Goal: Navigation & Orientation: Find specific page/section

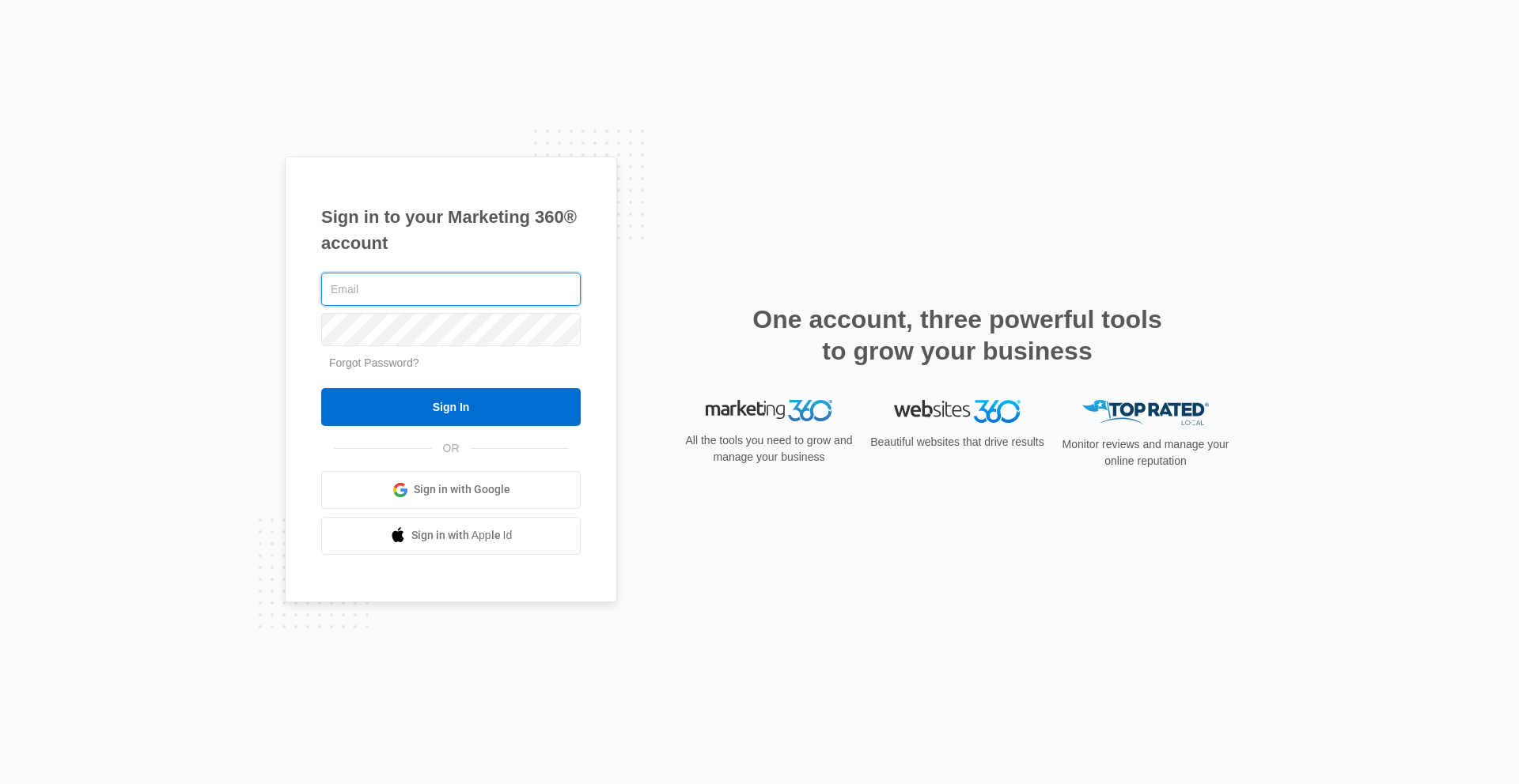
type input "luke.[PERSON_NAME]"
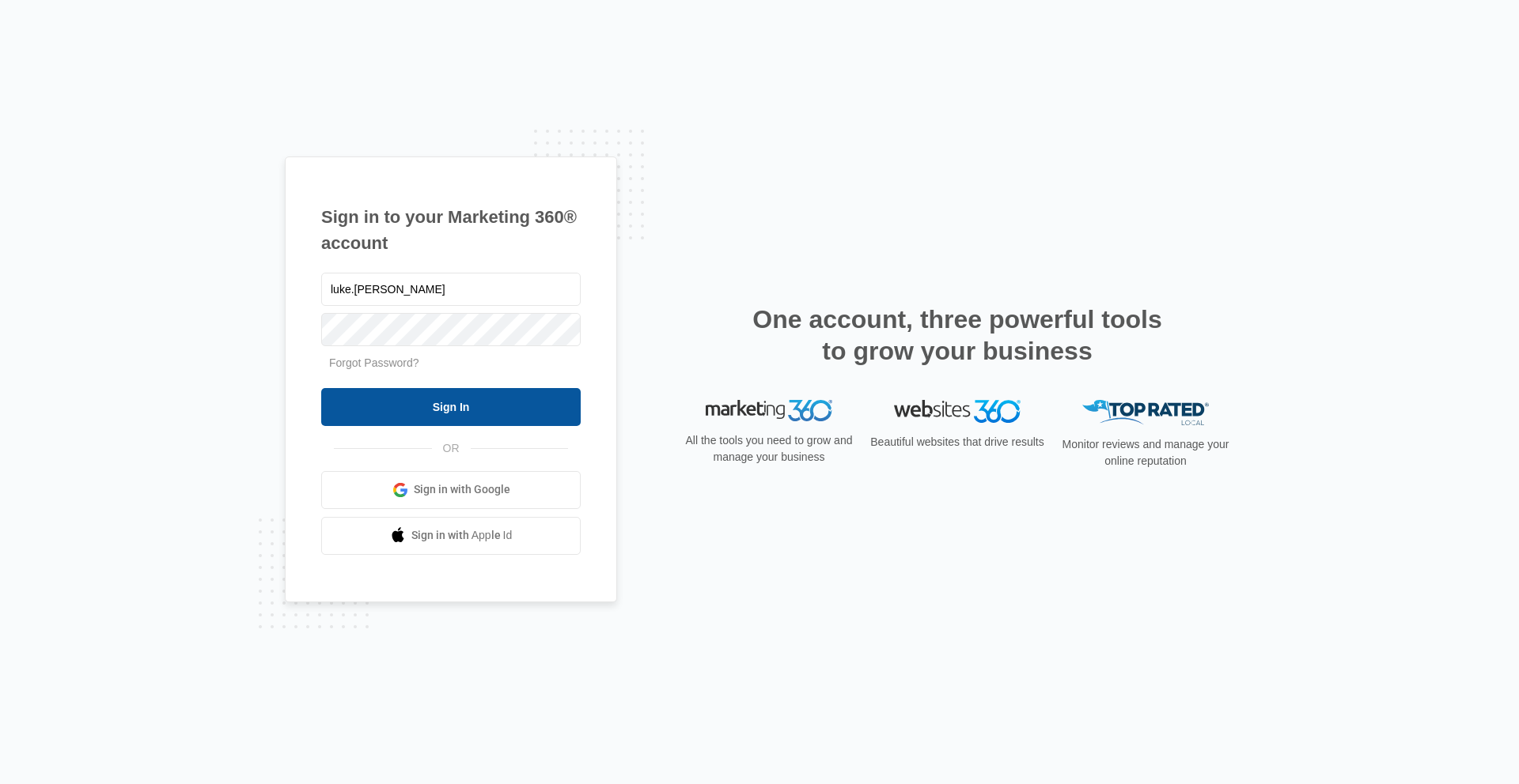
click at [501, 399] on input "Sign In" at bounding box center [451, 406] width 260 height 38
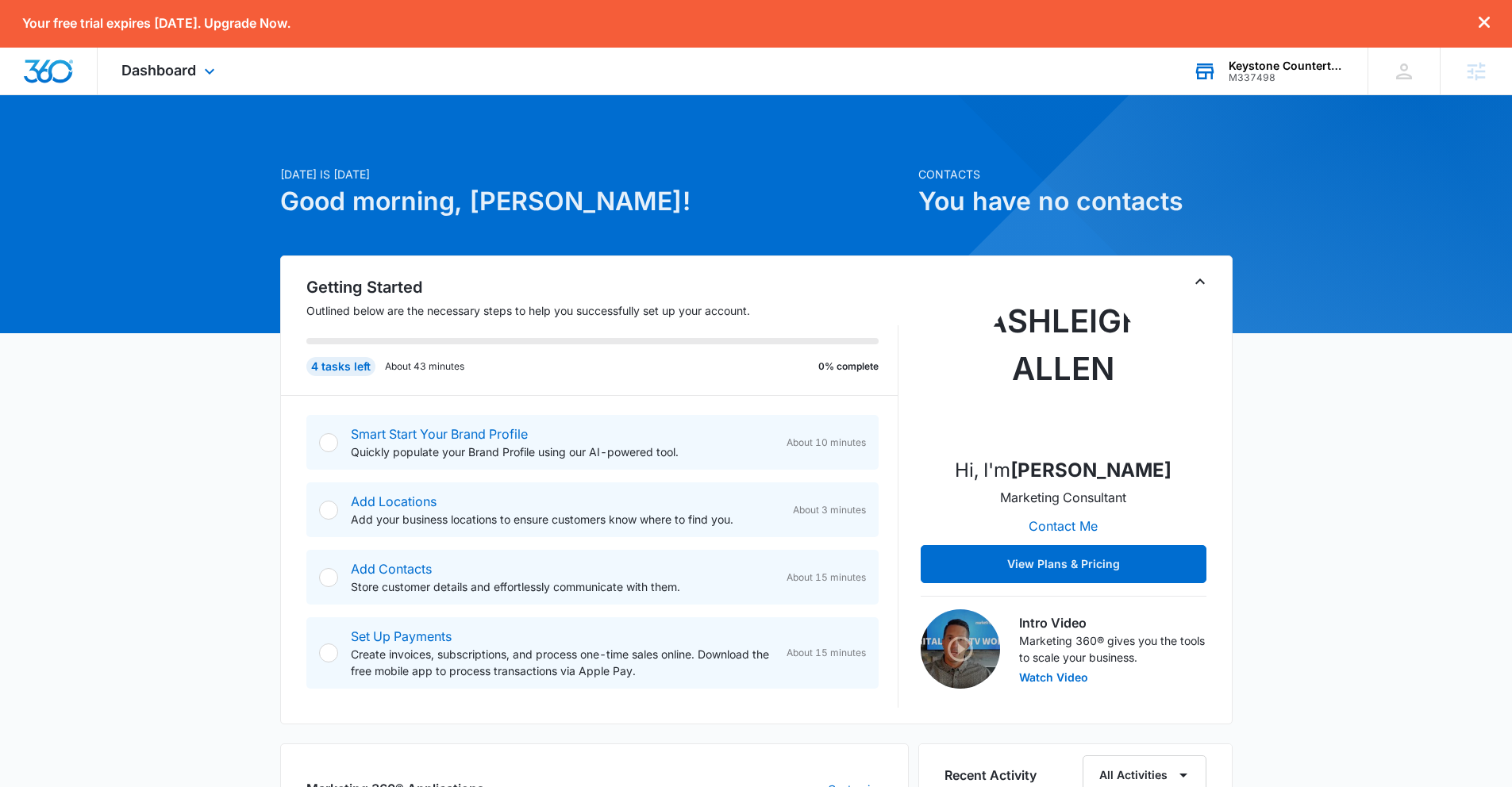
click at [1255, 65] on div "Keystone Countertops" at bounding box center [1287, 66] width 116 height 13
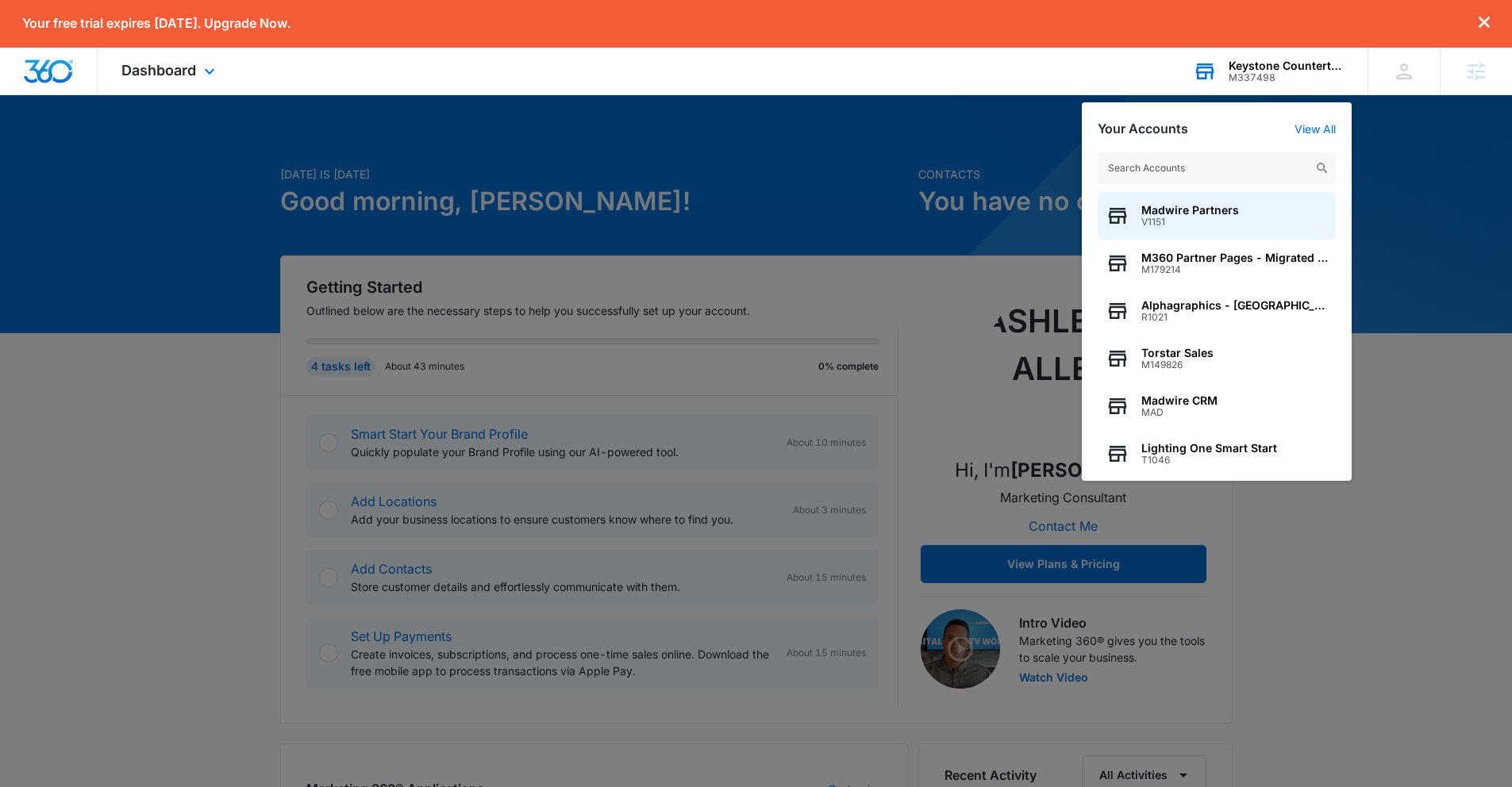
click at [1220, 173] on input "text" at bounding box center [1217, 168] width 238 height 32
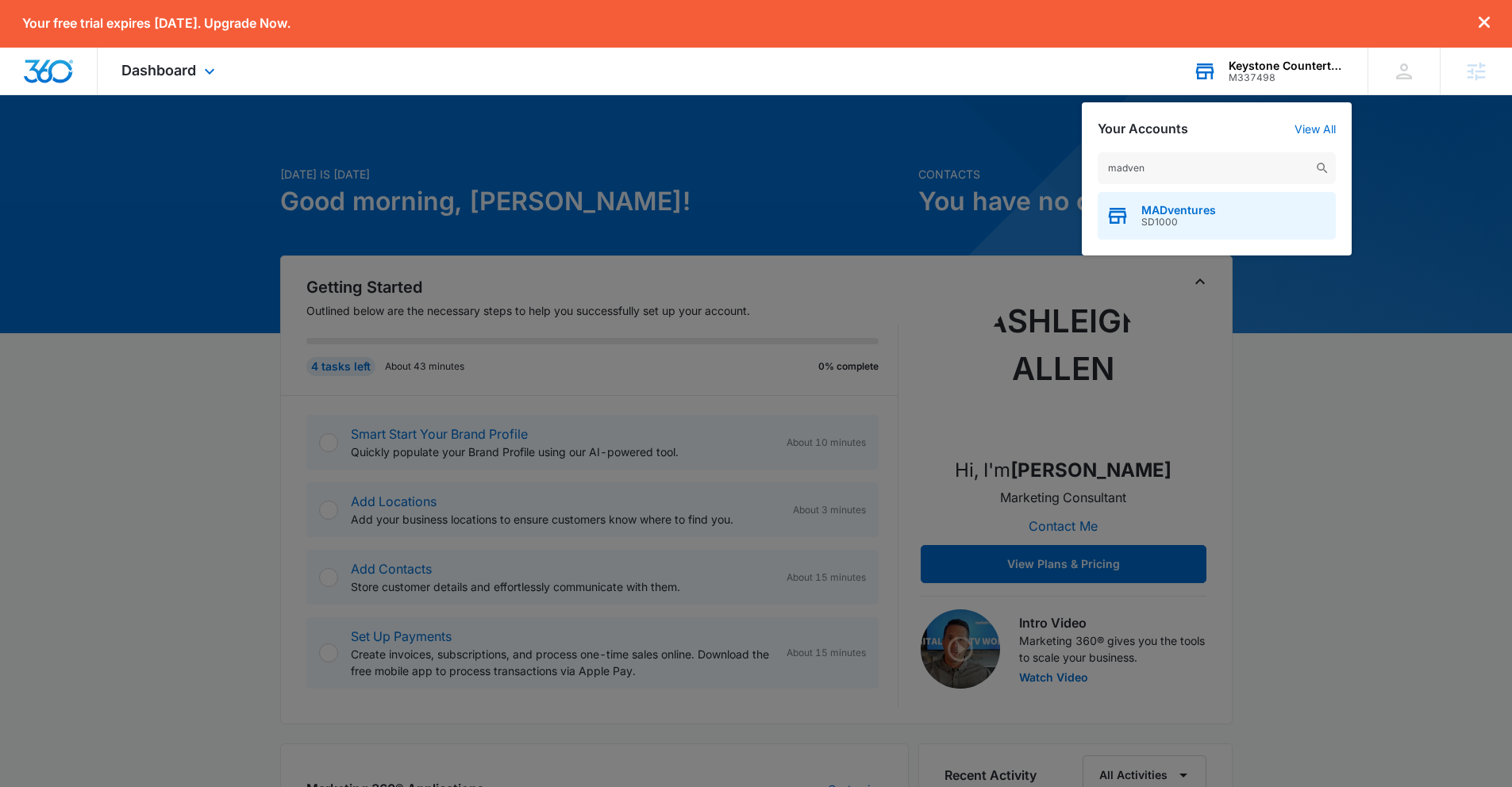
type input "madven"
click at [1156, 217] on span "SD1000" at bounding box center [1179, 222] width 75 height 11
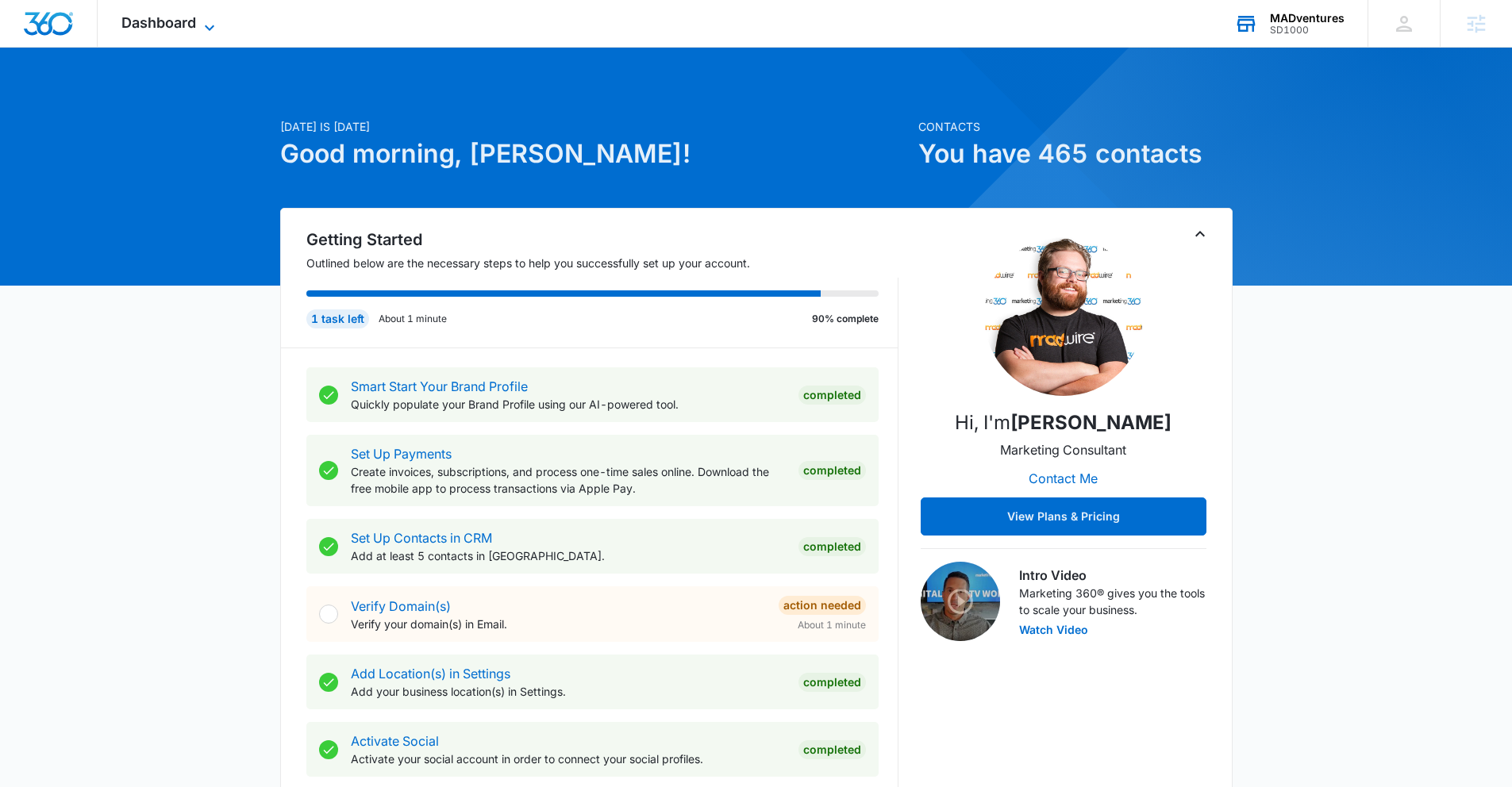
click at [169, 30] on span "Dashboard" at bounding box center [159, 23] width 75 height 17
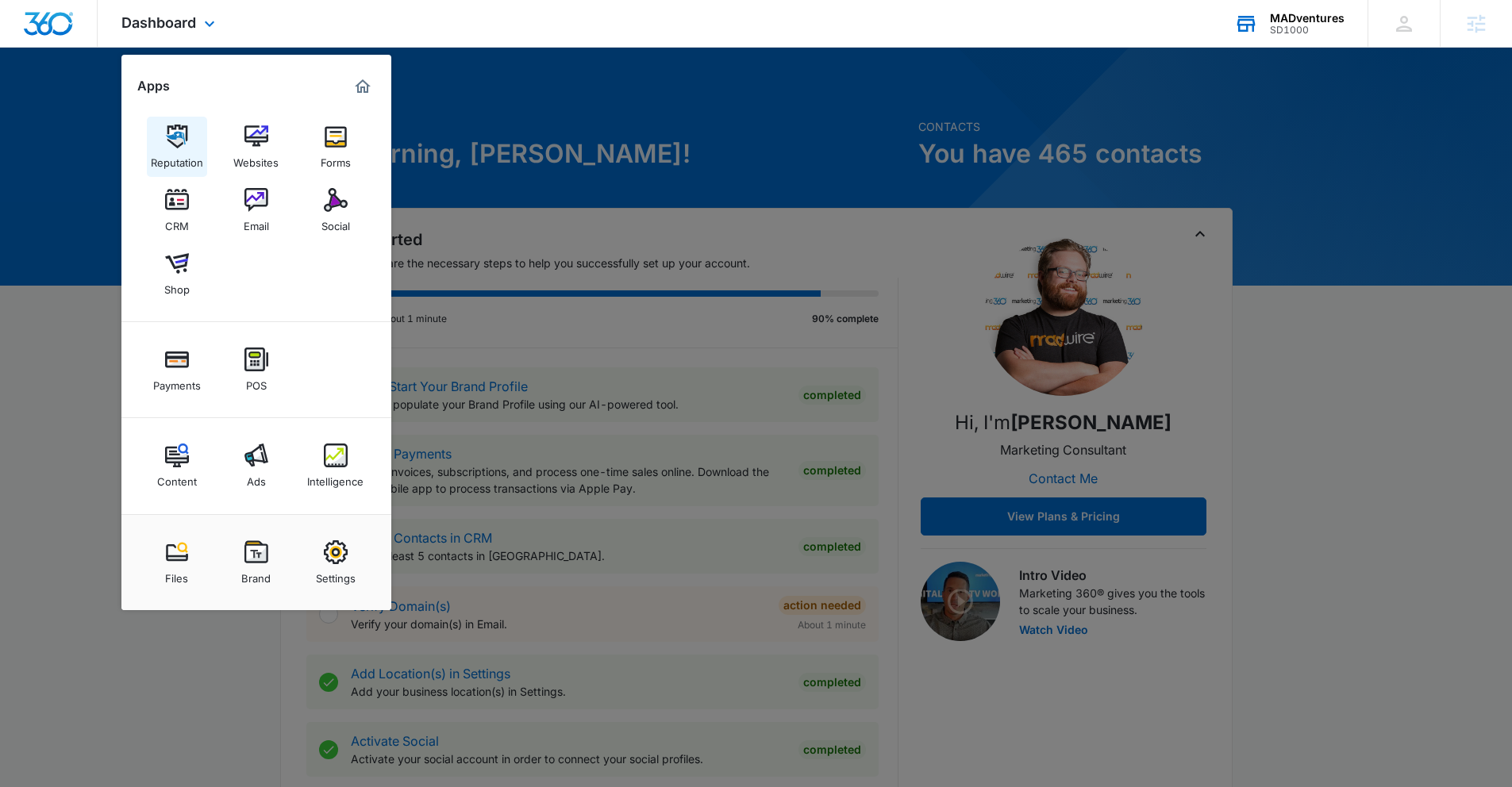
click at [172, 142] on img at bounding box center [176, 136] width 23 height 23
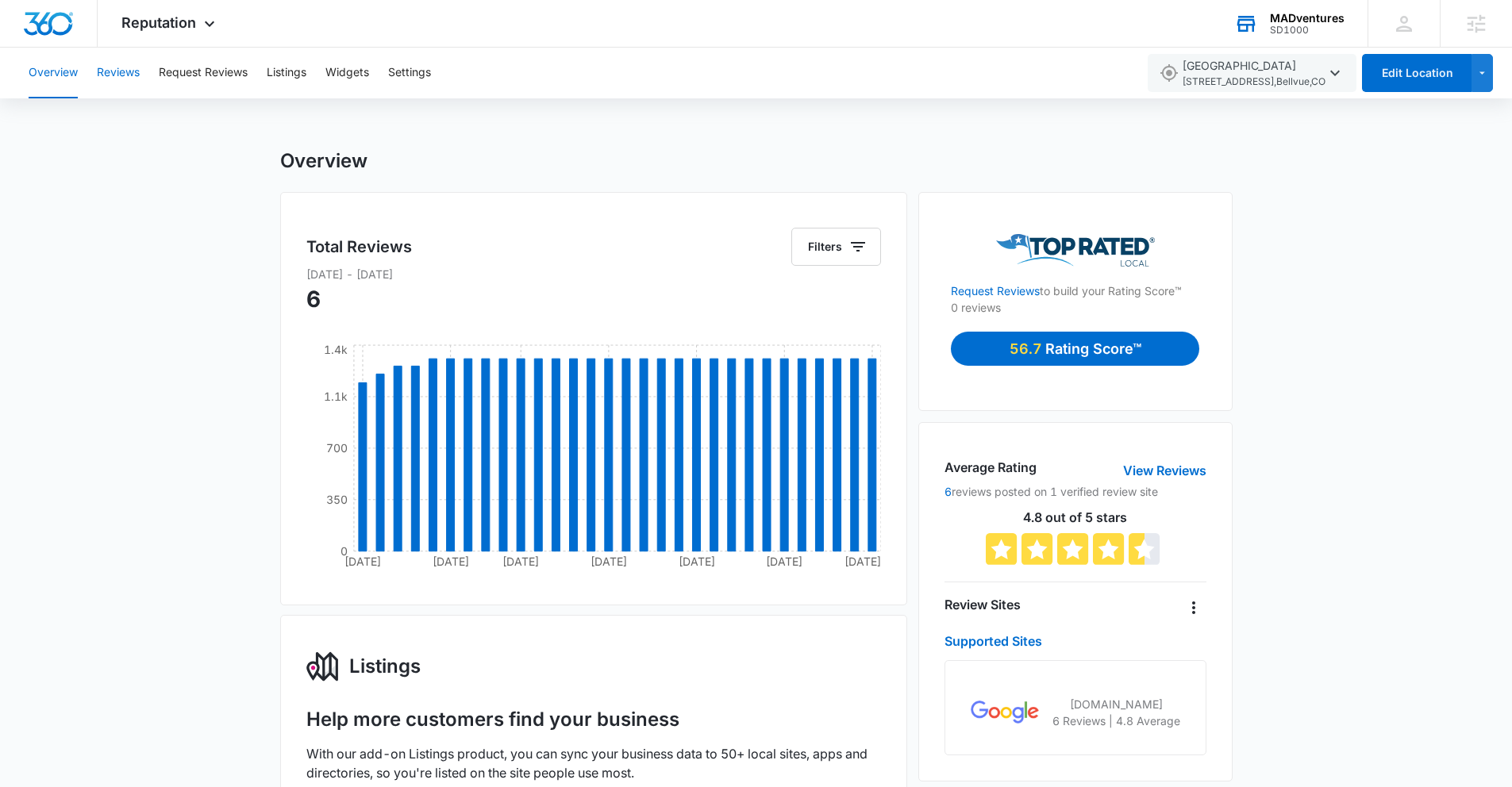
click at [108, 76] on button "Reviews" at bounding box center [118, 73] width 43 height 51
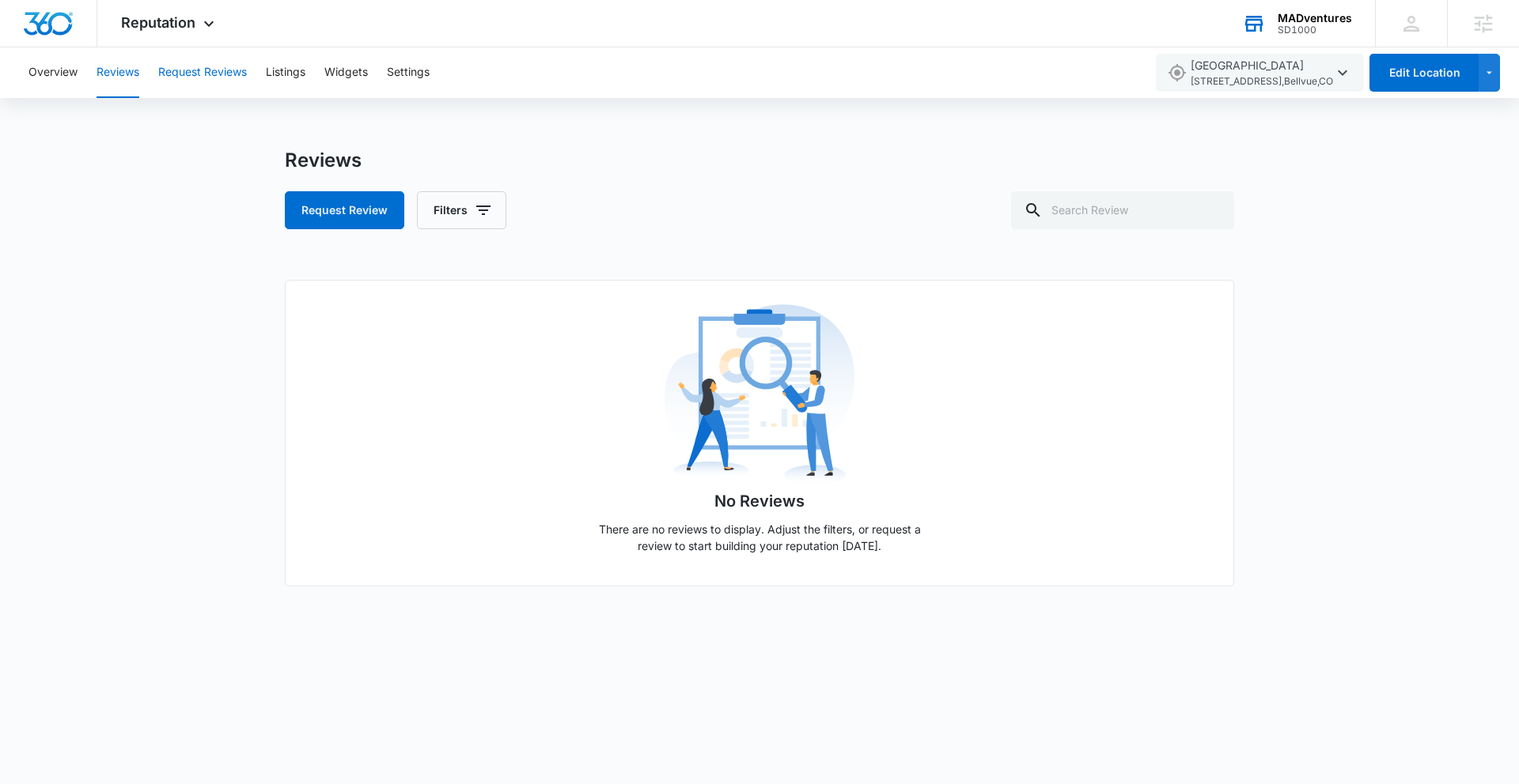
click at [193, 74] on button "Request Reviews" at bounding box center [202, 73] width 89 height 50
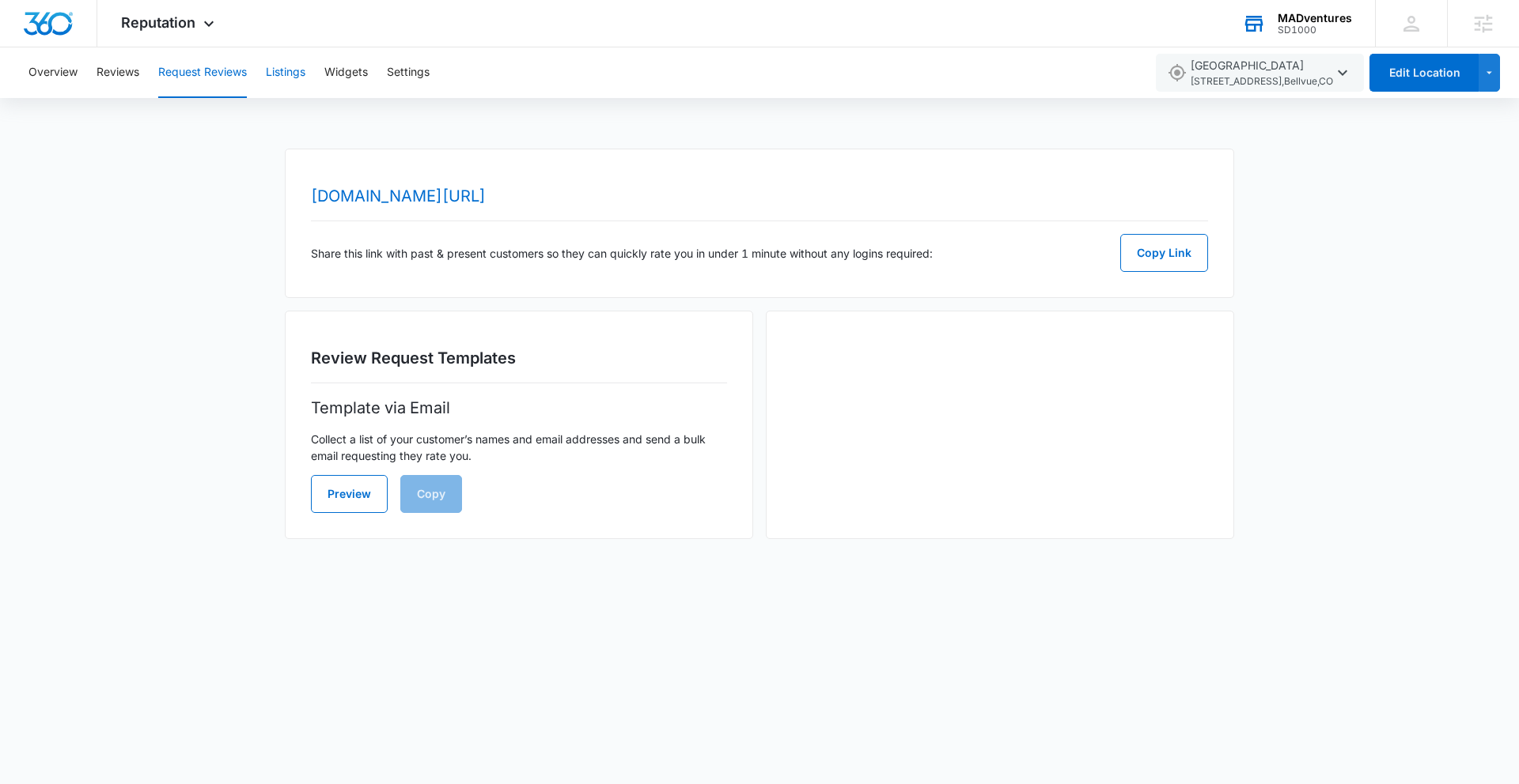
click at [277, 73] on button "Listings" at bounding box center [285, 73] width 39 height 50
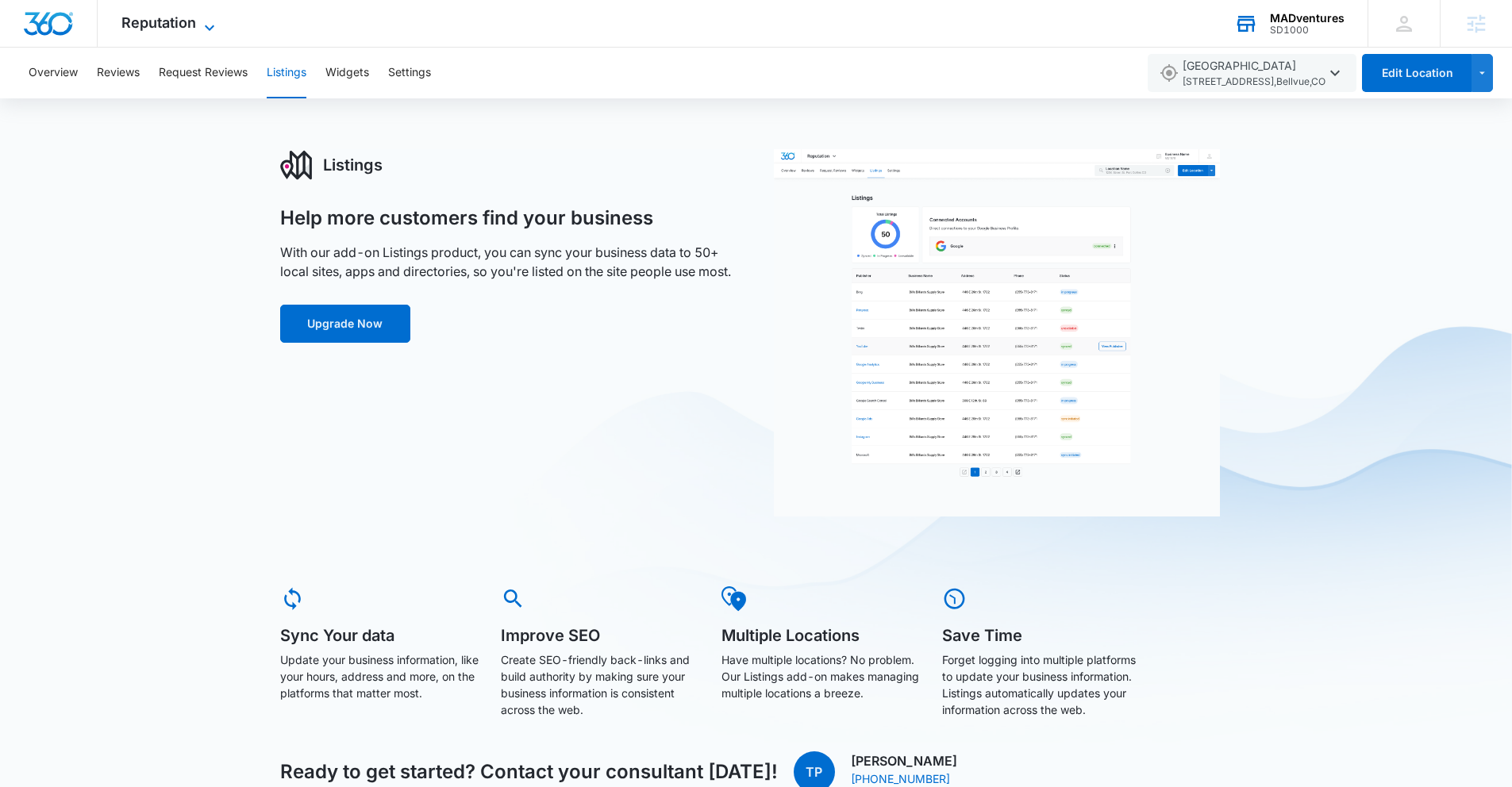
click at [191, 16] on span "Reputation" at bounding box center [159, 23] width 75 height 17
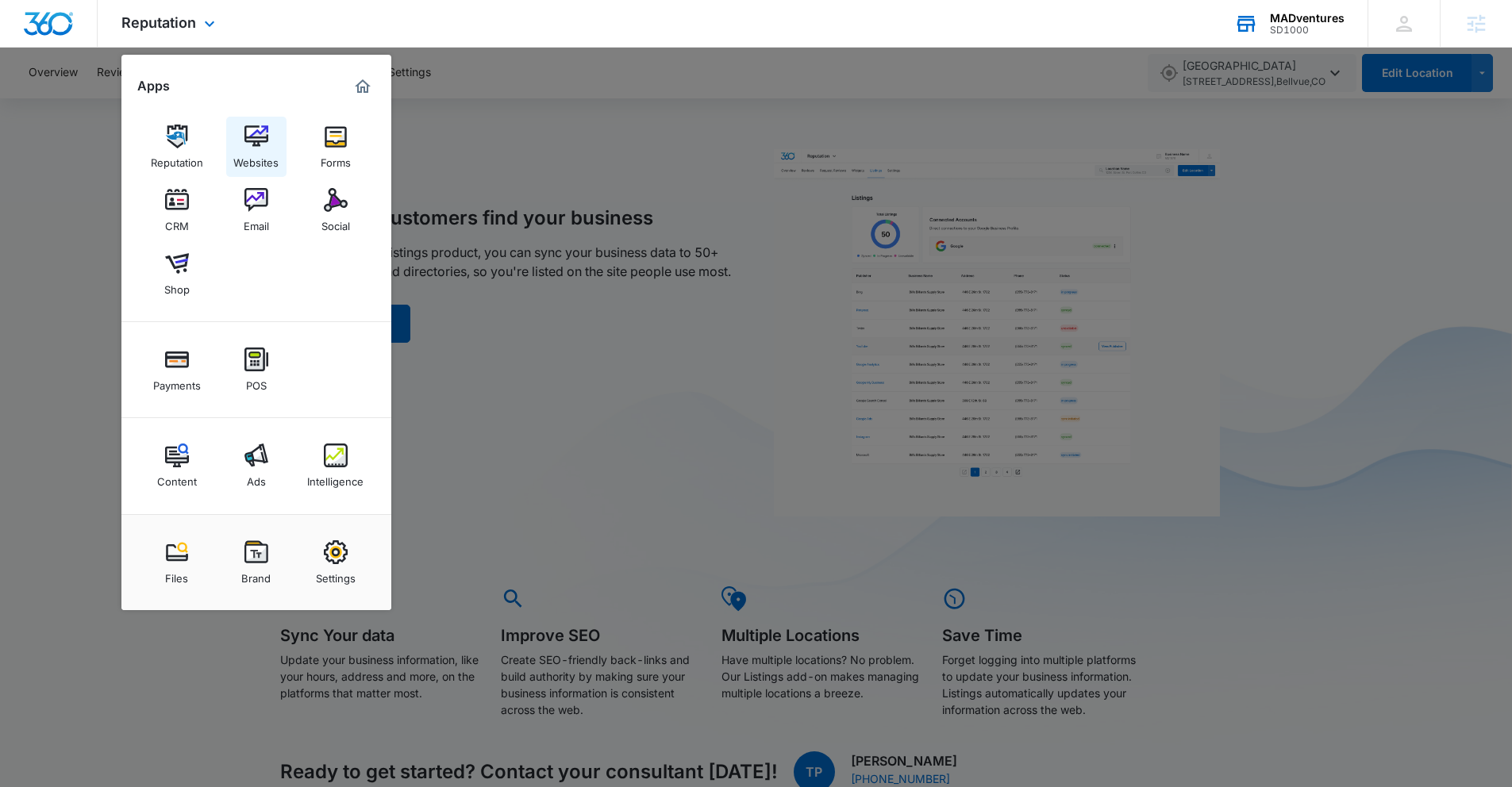
click at [260, 136] on img at bounding box center [256, 136] width 23 height 23
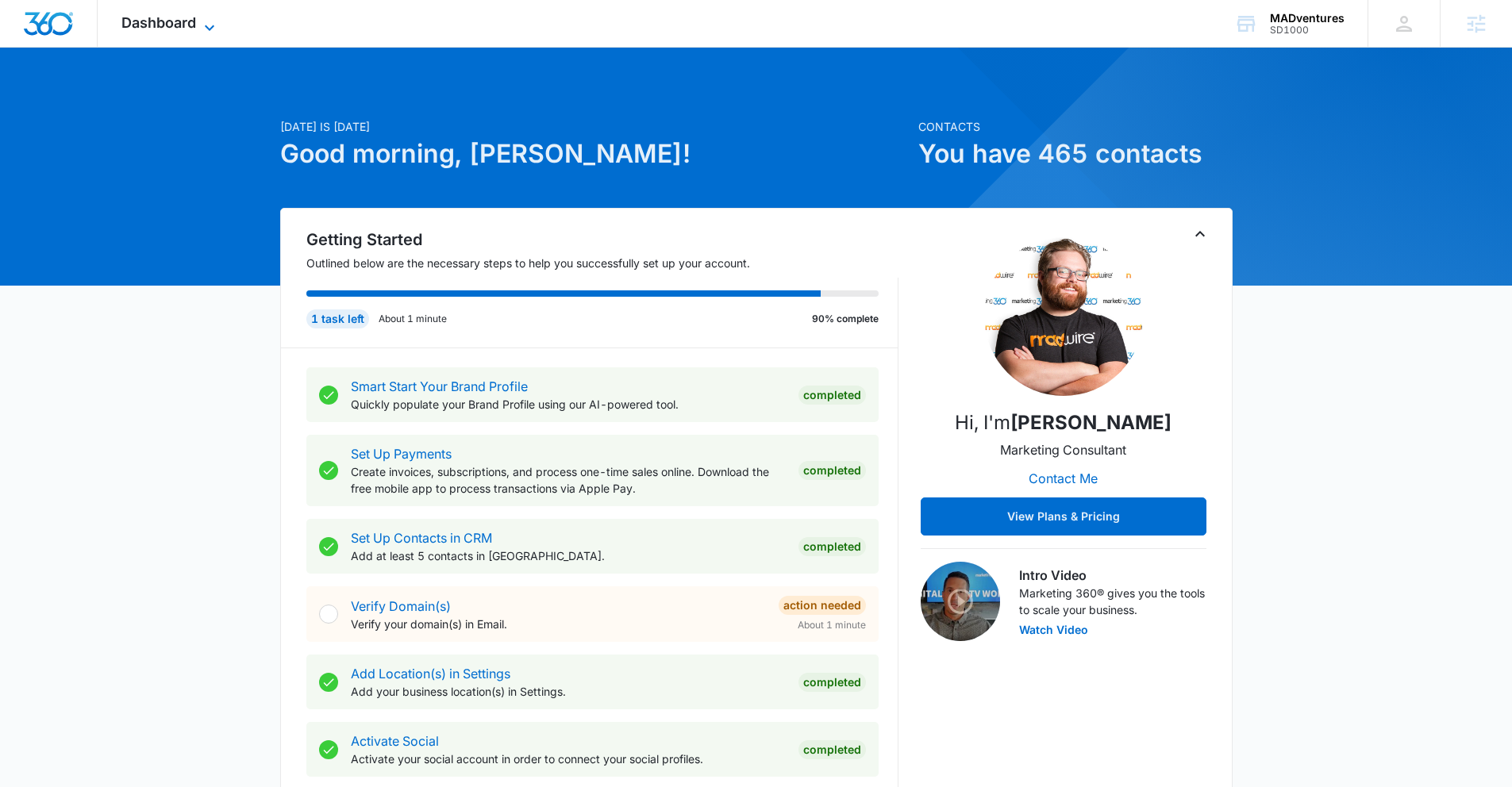
click at [164, 21] on span "Dashboard" at bounding box center [159, 23] width 75 height 17
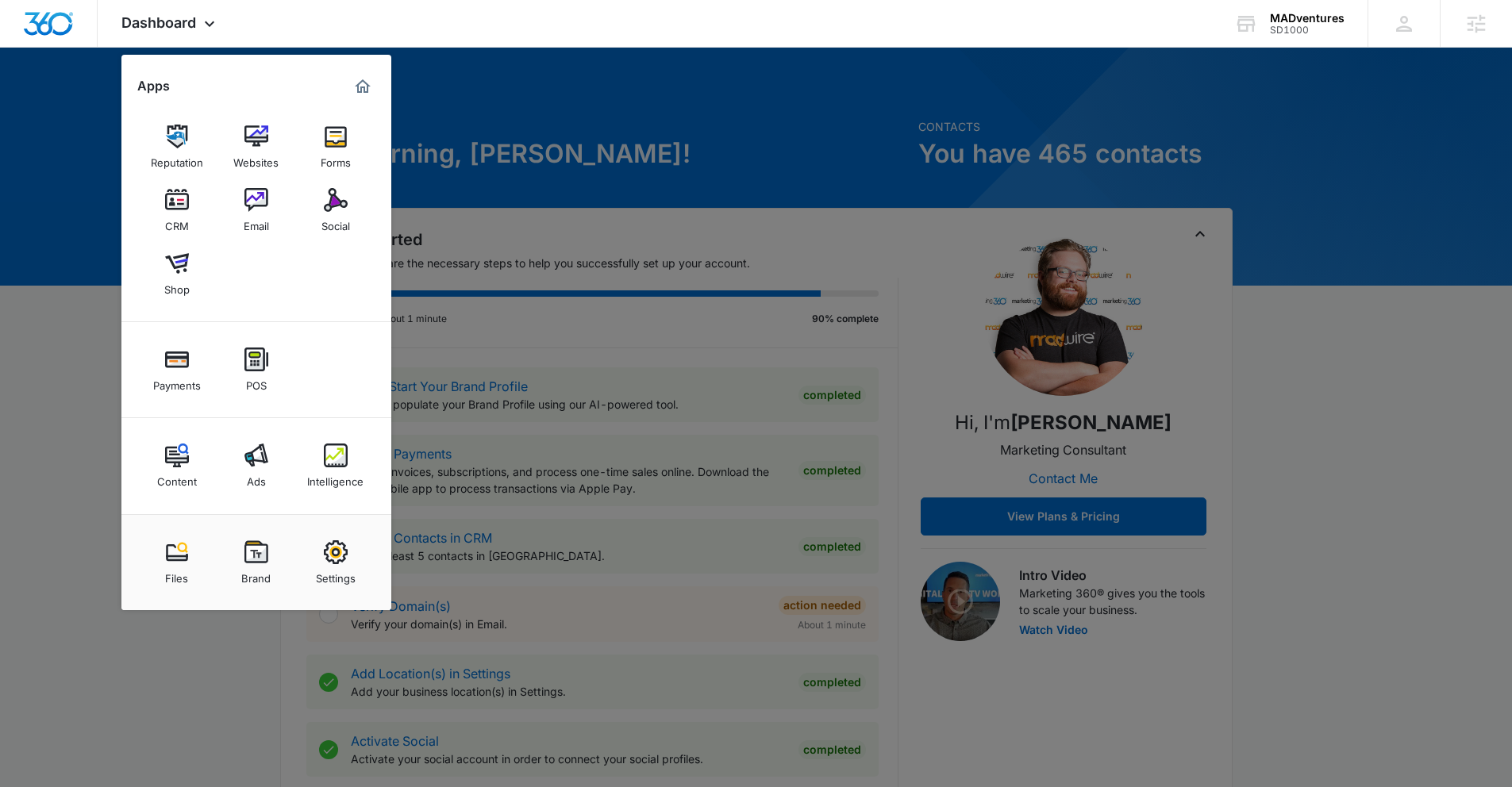
click at [174, 209] on img at bounding box center [176, 200] width 23 height 23
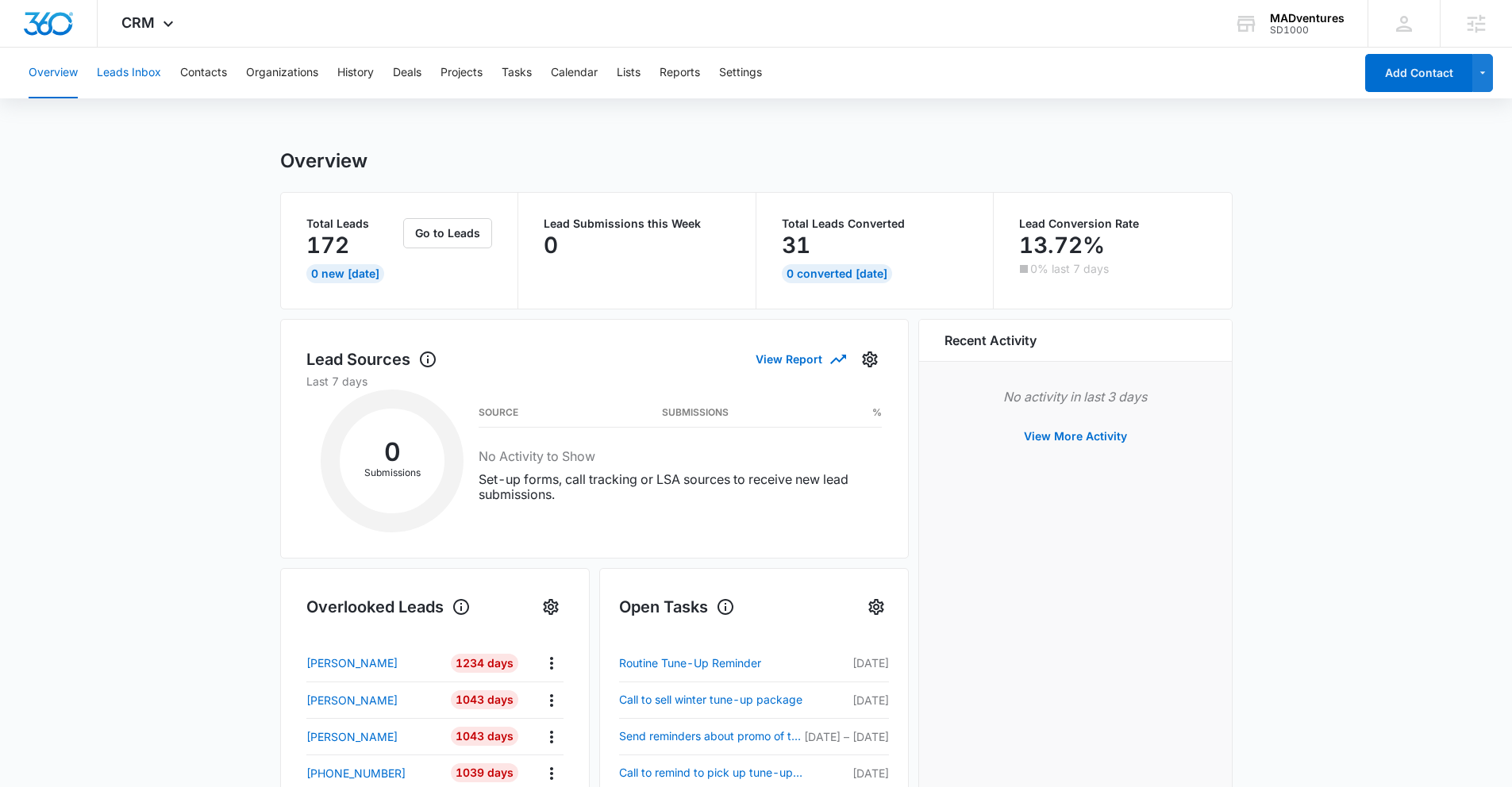
click at [146, 75] on button "Leads Inbox" at bounding box center [129, 73] width 65 height 51
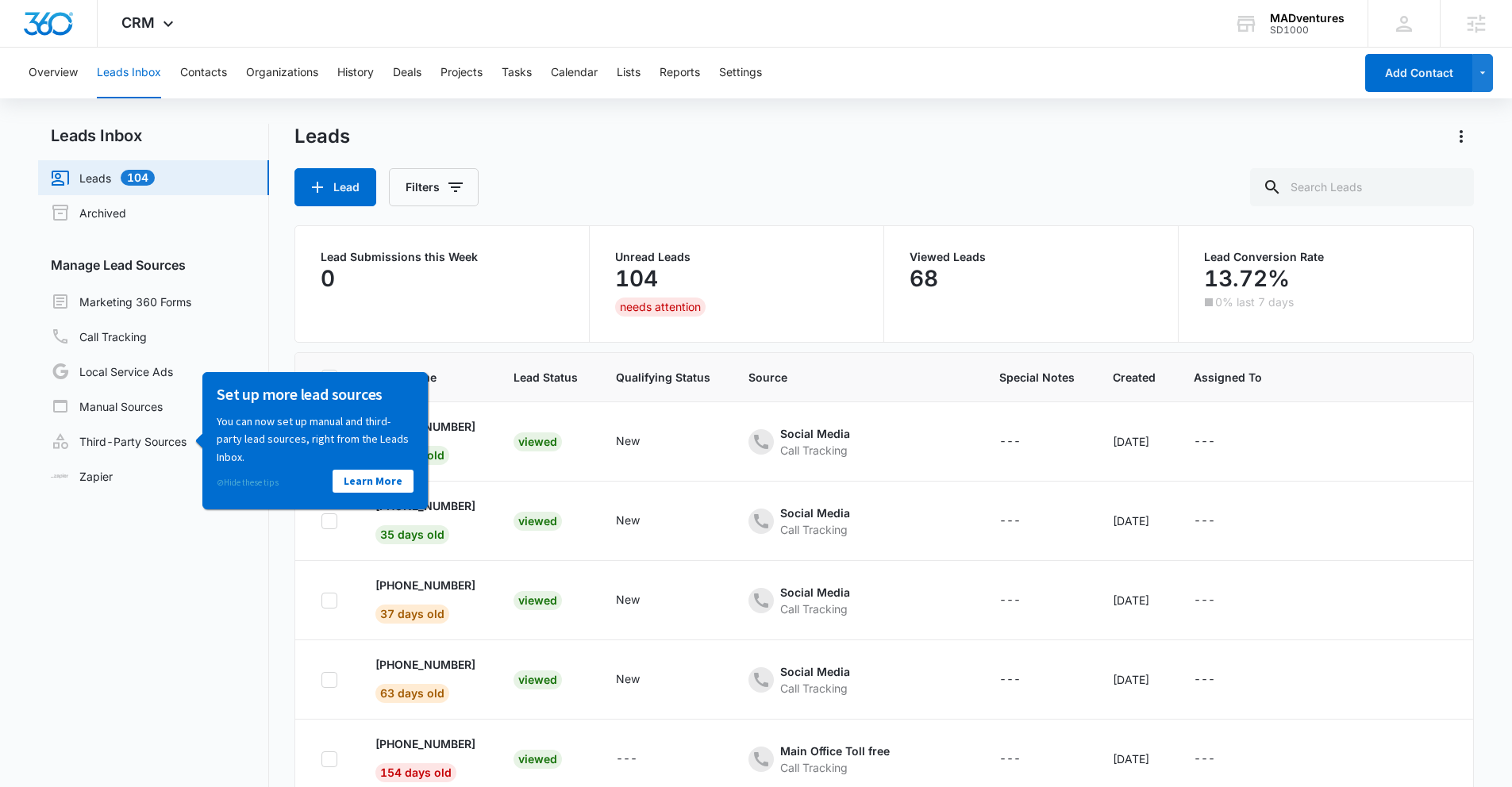
click at [277, 481] on link "⊘ Hide these tips" at bounding box center [248, 482] width 62 height 11
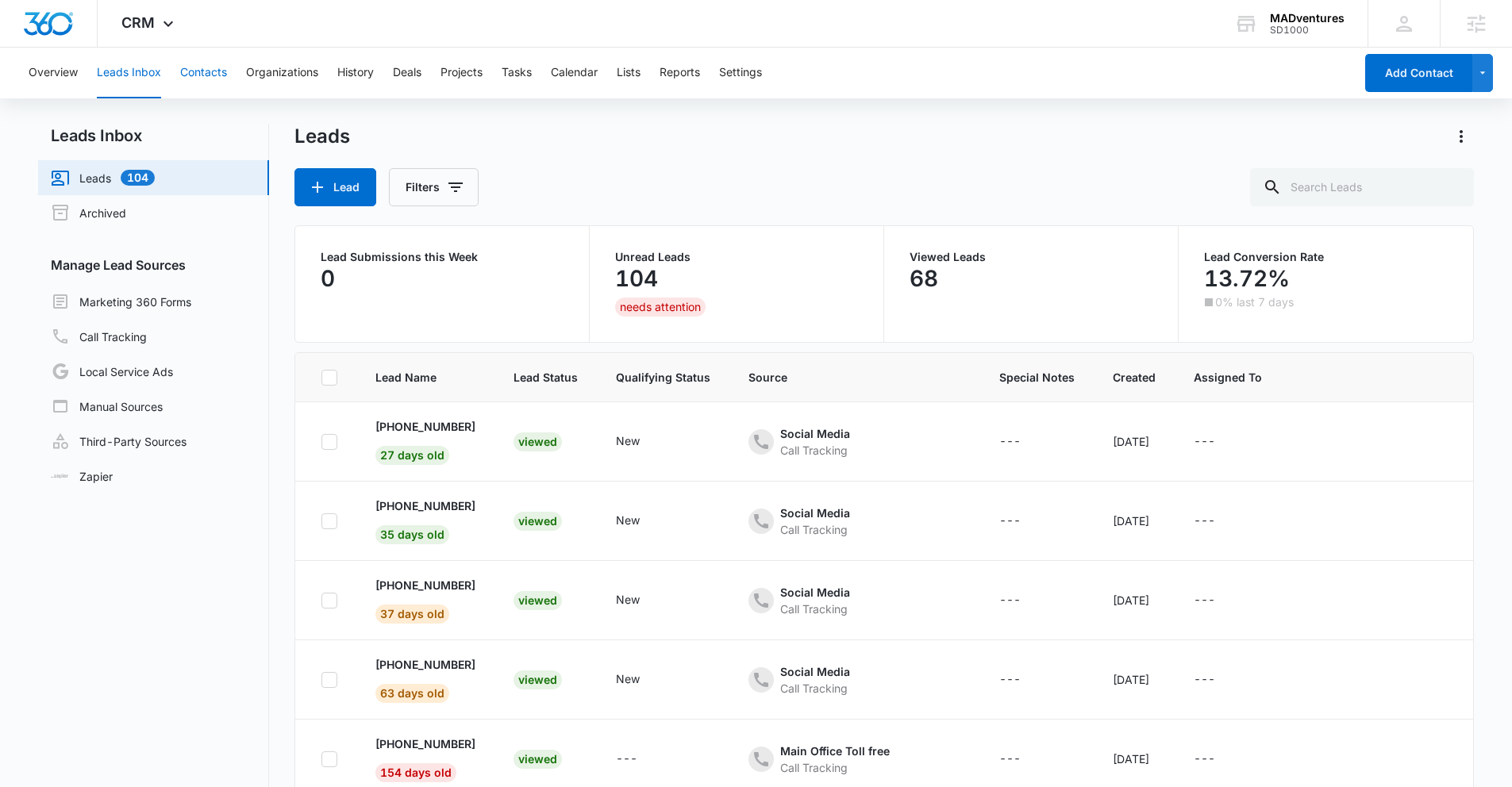
click at [205, 74] on button "Contacts" at bounding box center [204, 73] width 47 height 51
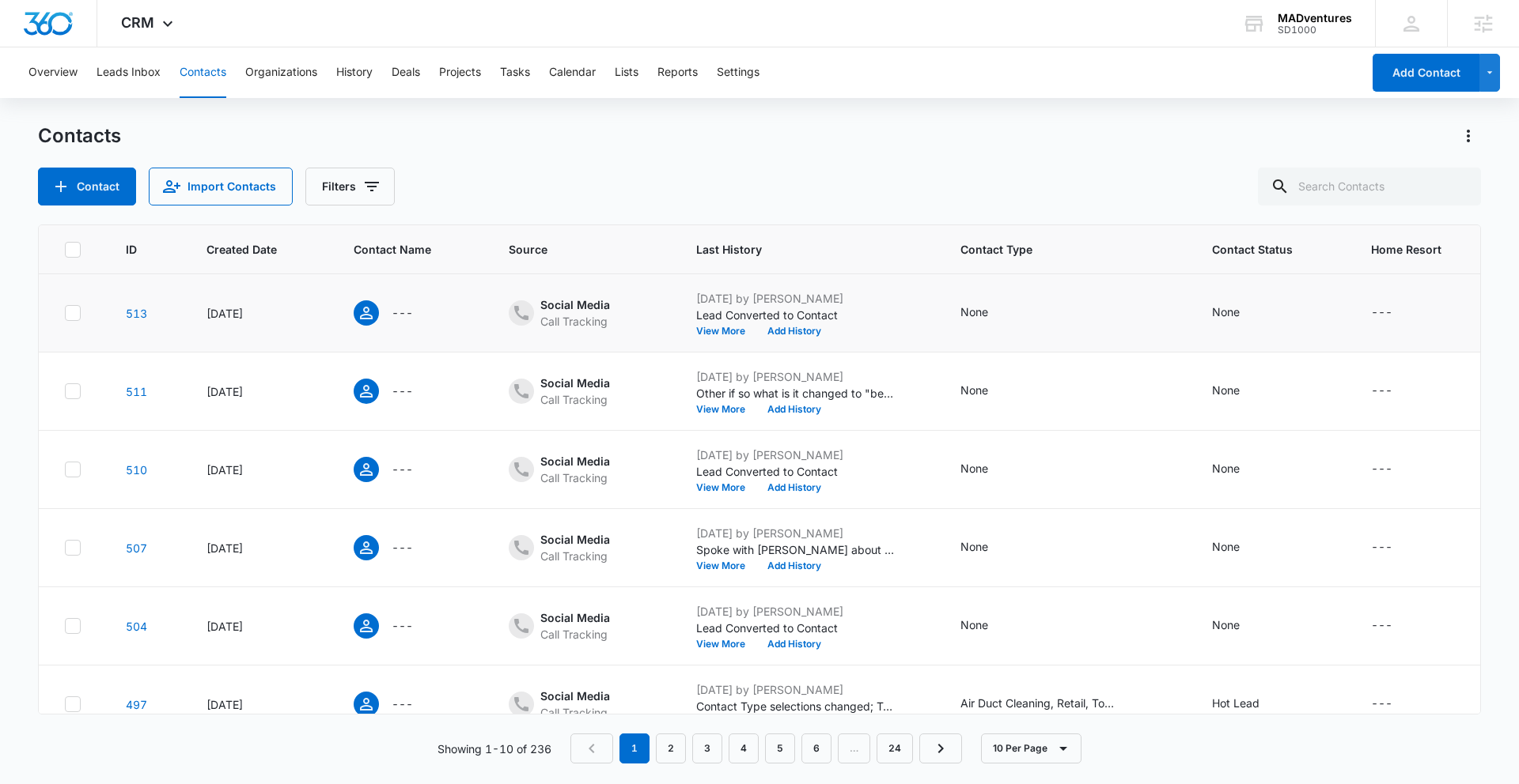
click at [285, 317] on div "Jul 14, 2025" at bounding box center [261, 314] width 109 height 17
click at [733, 79] on button "Settings" at bounding box center [738, 73] width 43 height 50
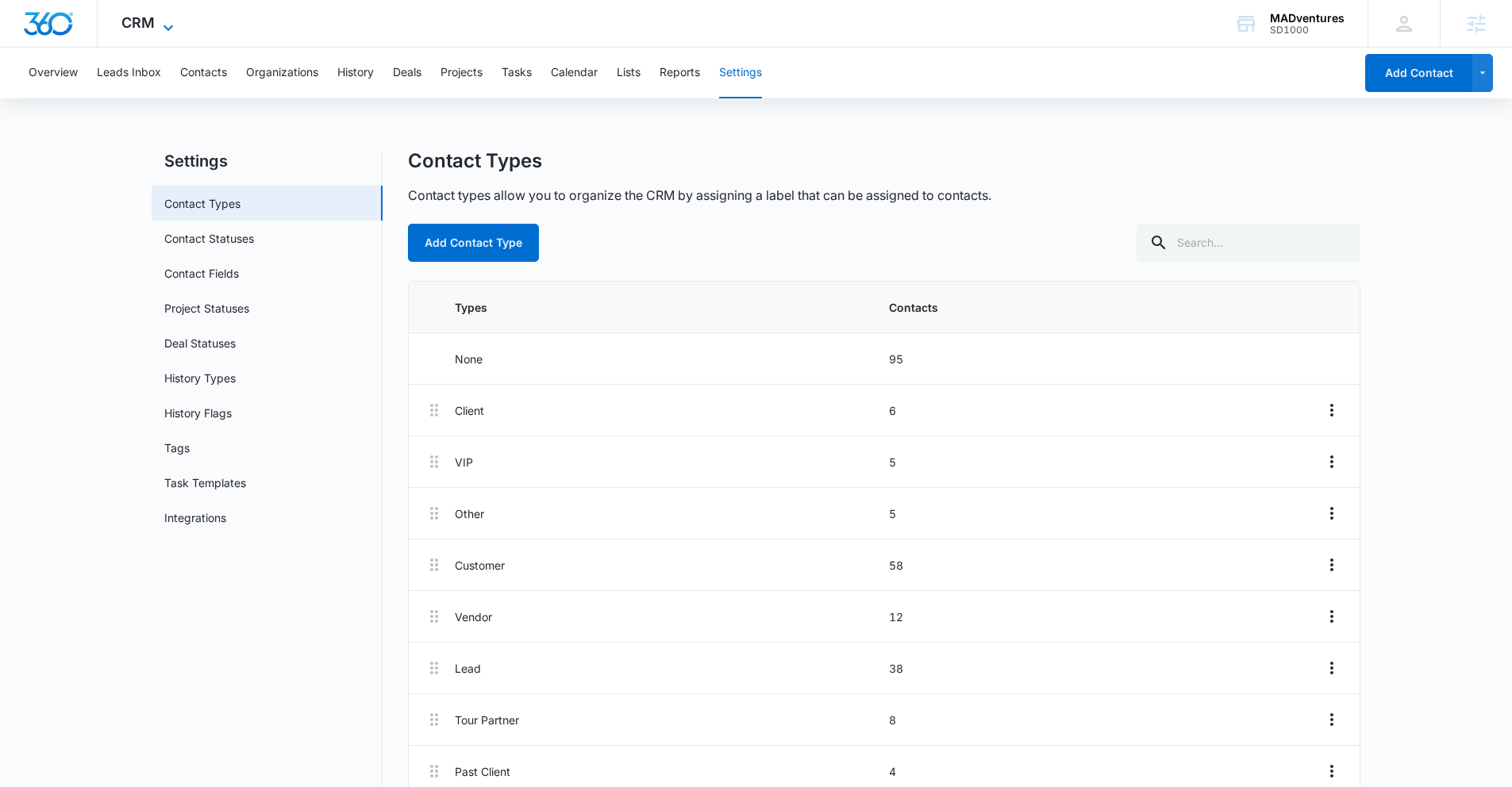
click at [147, 27] on span "CRM" at bounding box center [138, 23] width 34 height 17
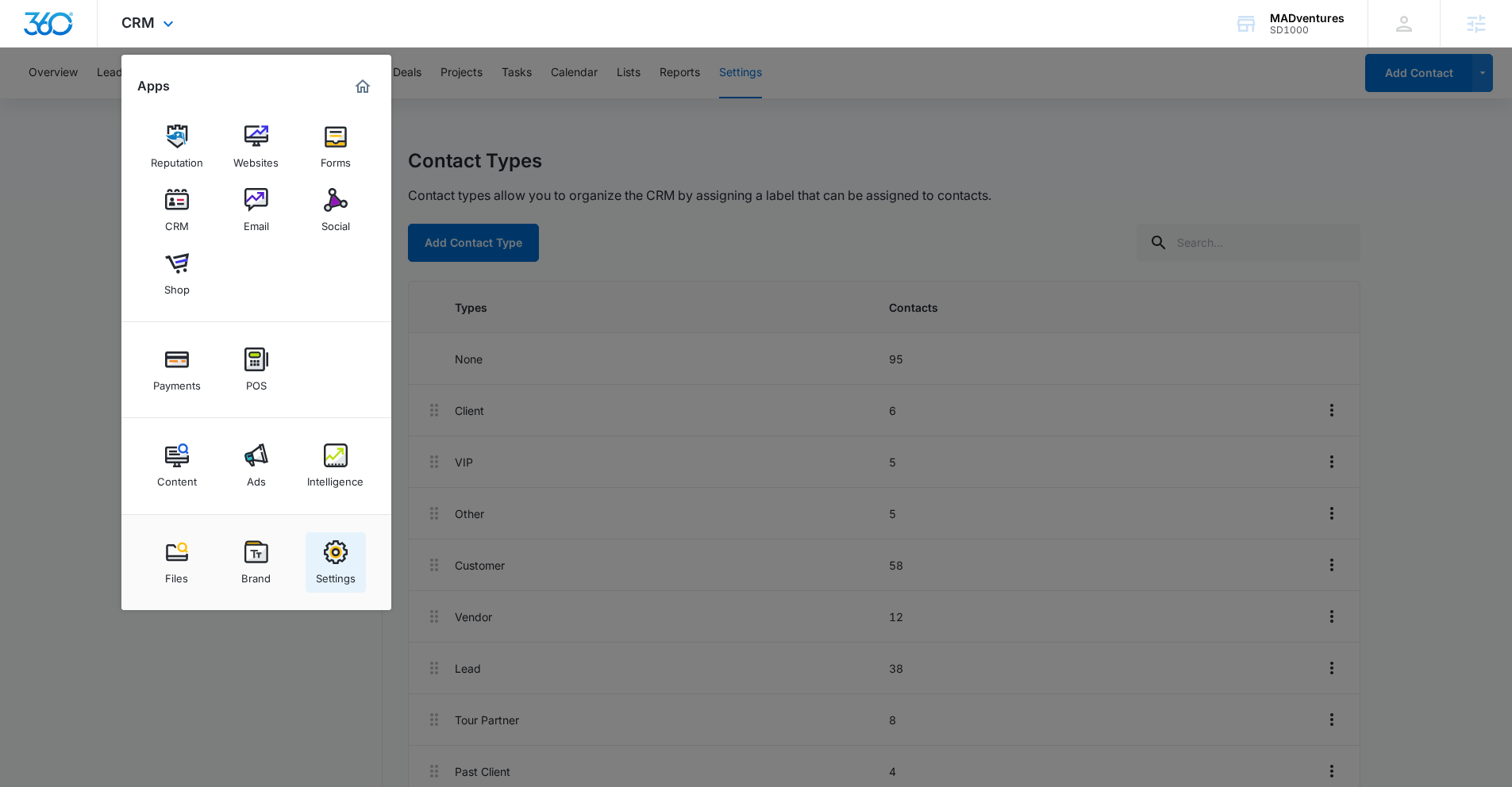
click at [329, 551] on img at bounding box center [335, 552] width 23 height 23
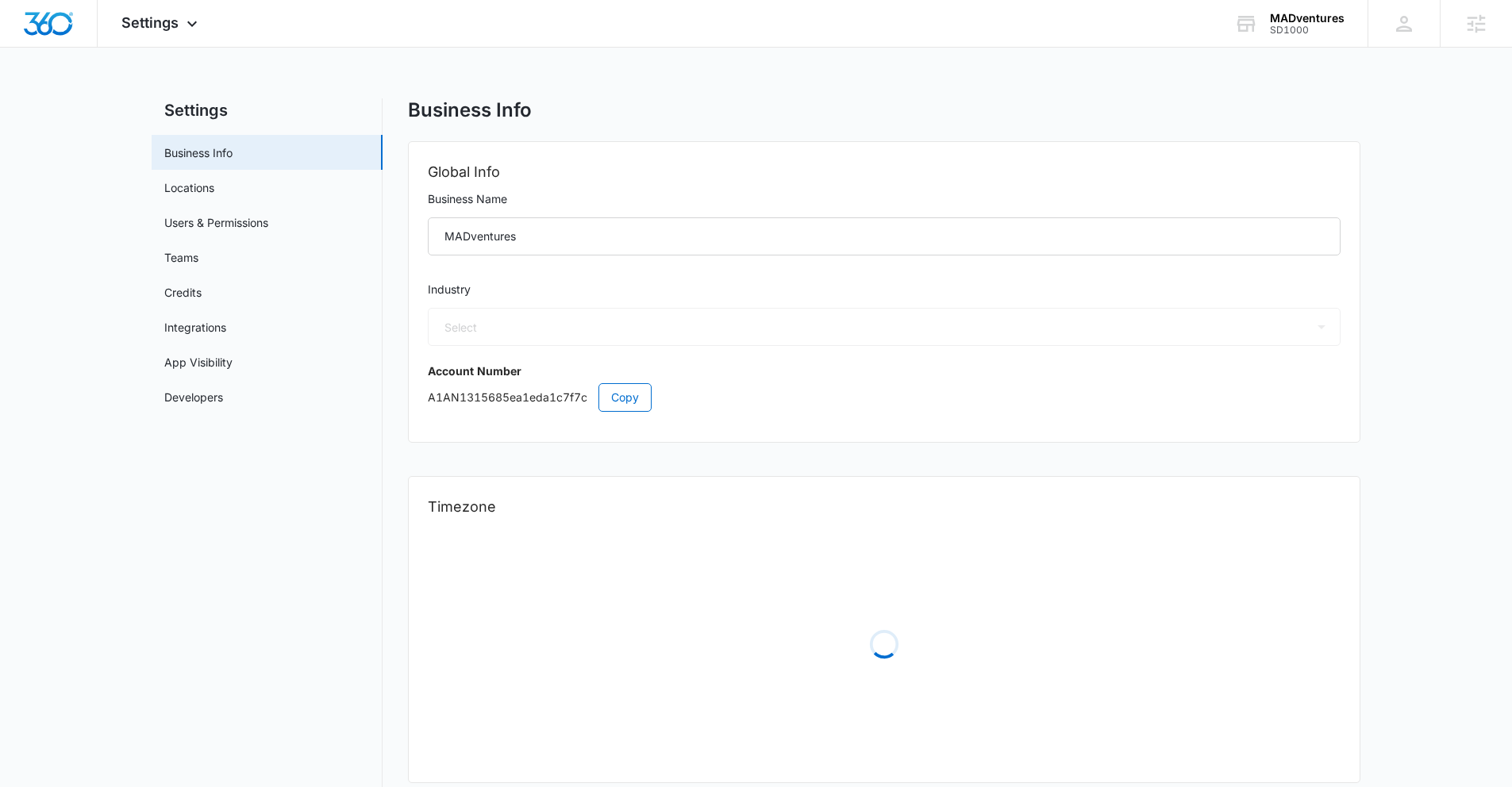
select select "12"
select select "US"
select select "America/Chicago"
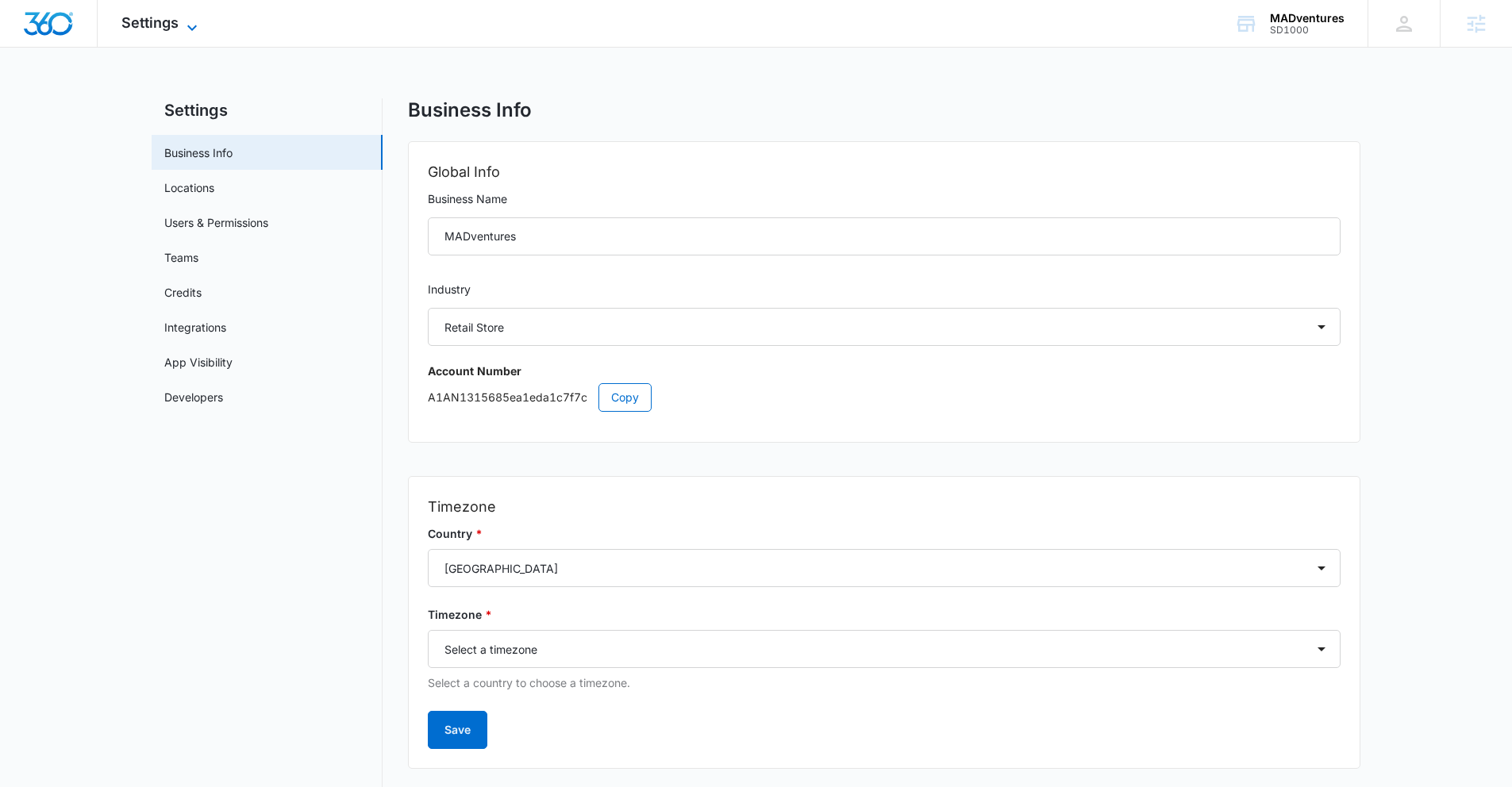
click at [157, 25] on span "Settings" at bounding box center [149, 23] width 57 height 17
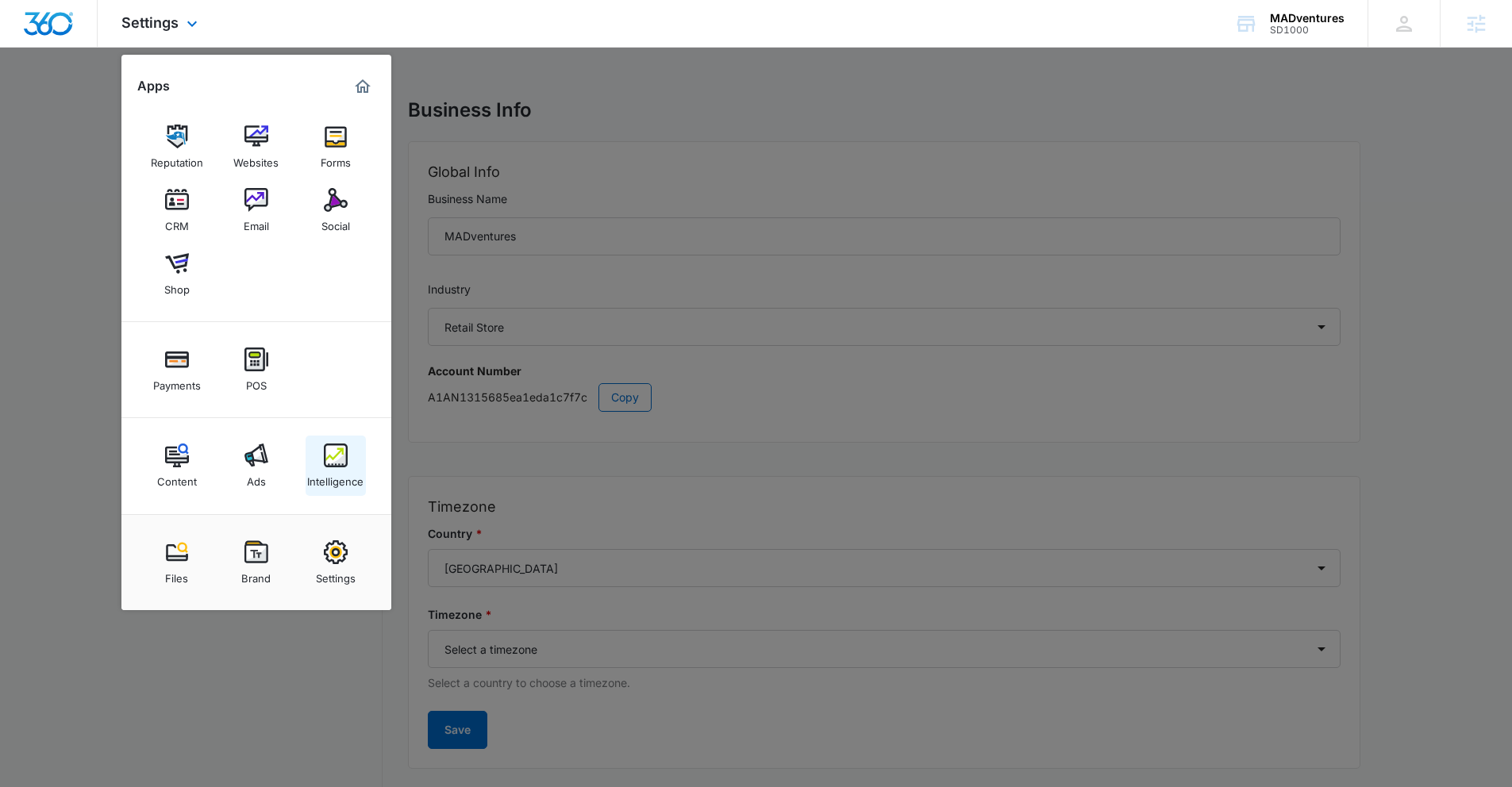
click at [325, 455] on img at bounding box center [335, 455] width 23 height 23
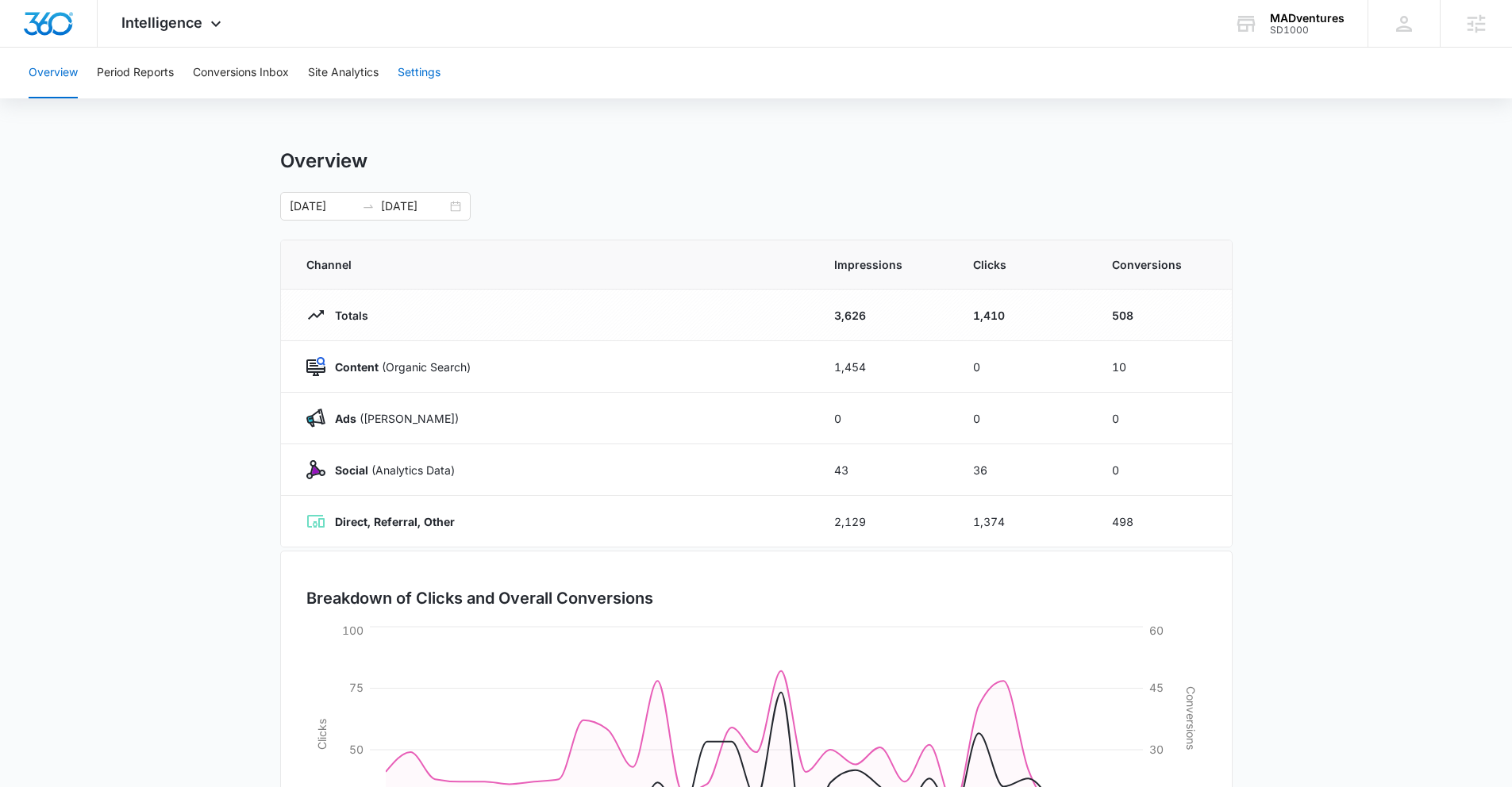
click at [410, 75] on button "Settings" at bounding box center [419, 73] width 43 height 51
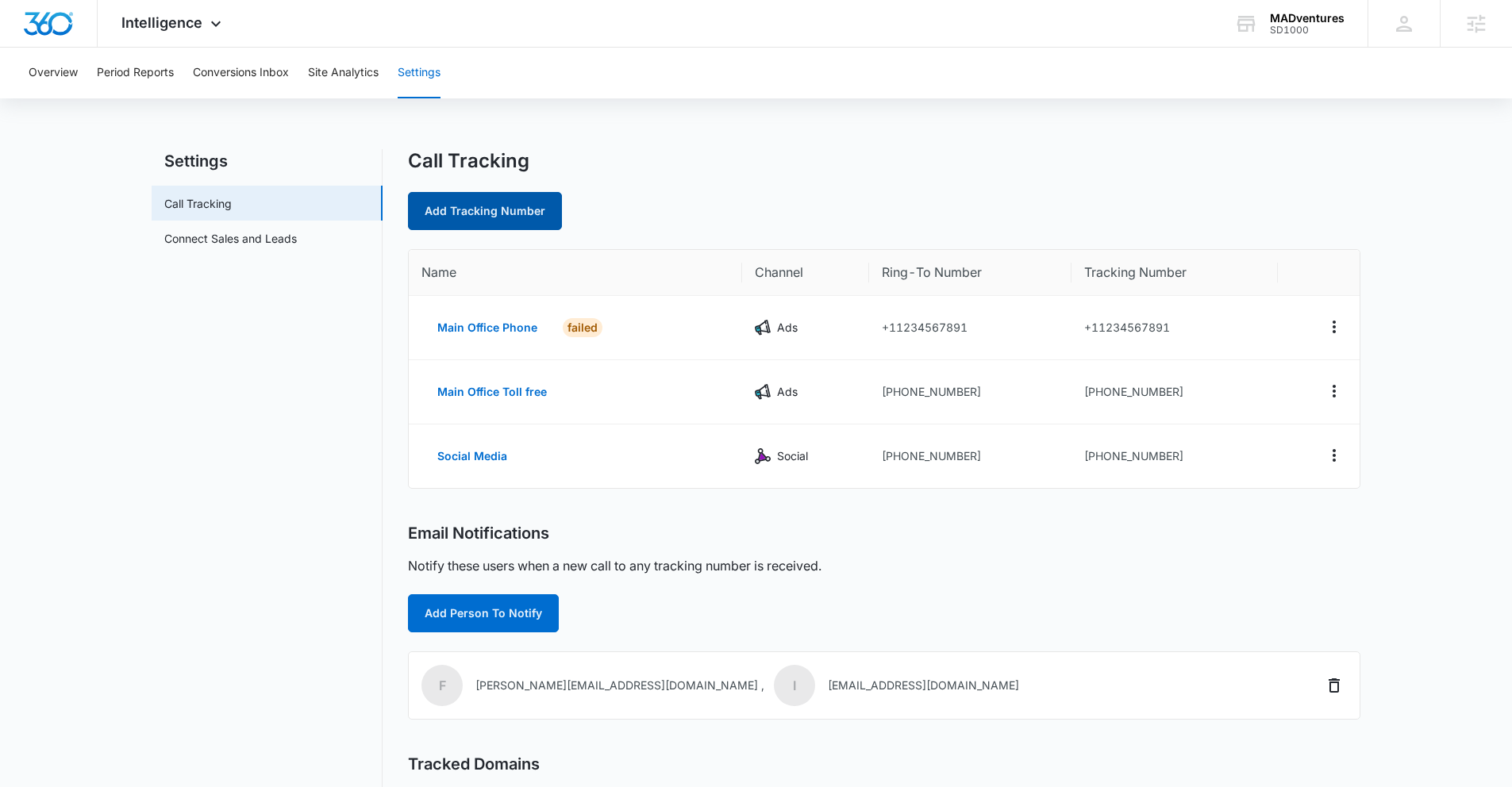
click at [481, 215] on link "Add Tracking Number" at bounding box center [485, 211] width 154 height 38
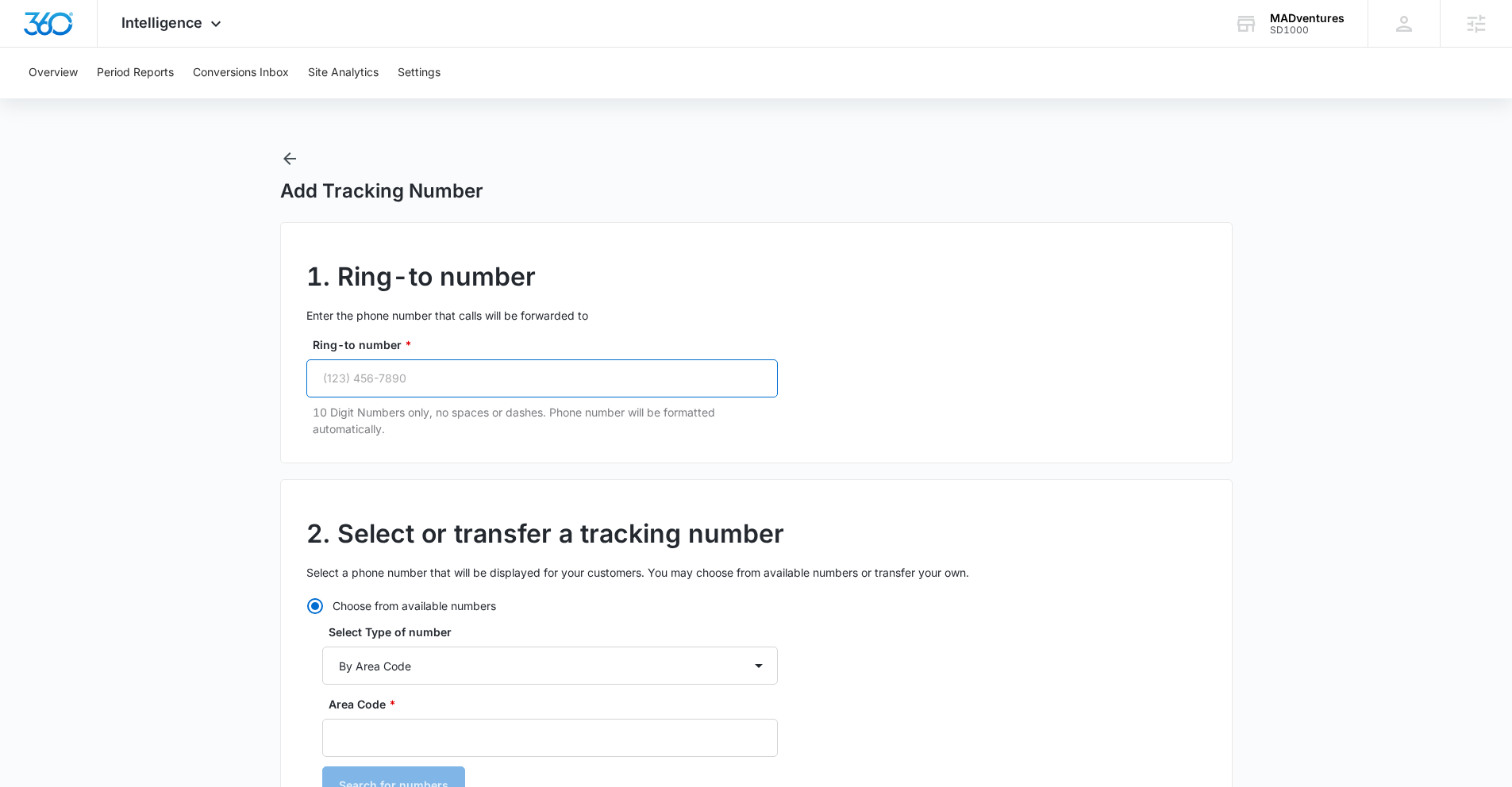
click at [503, 379] on input "Ring-to number *" at bounding box center [542, 378] width 472 height 38
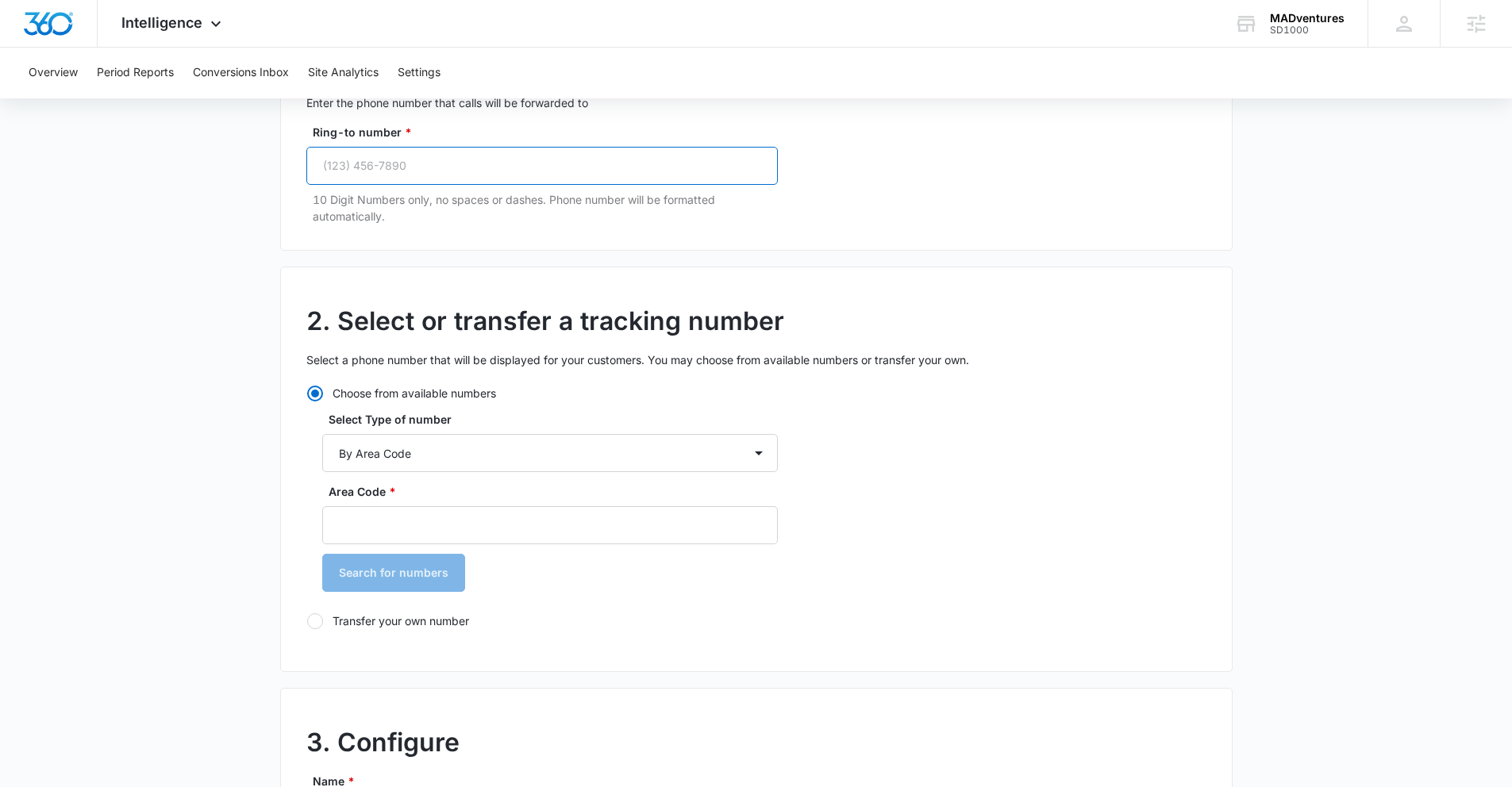
scroll to position [311, 0]
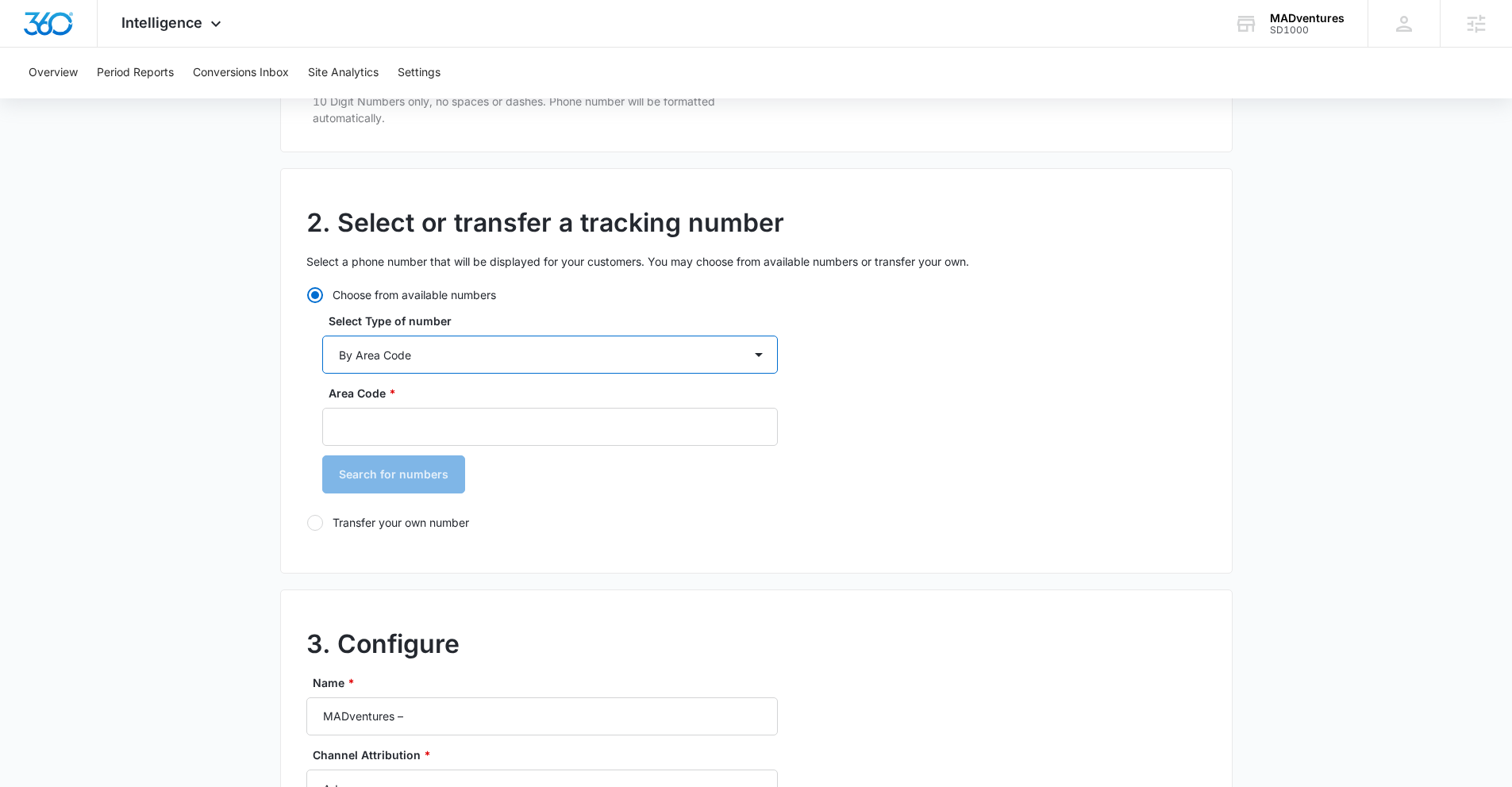
click at [482, 361] on select "By City & State By State Only By Zip Code By Area Code Toll Free Numbers" at bounding box center [551, 355] width 456 height 38
click at [323, 336] on select "By City & State By State Only By Zip Code By Area Code Toll Free Numbers" at bounding box center [551, 355] width 456 height 38
click at [477, 356] on select "By City & State By State Only By Zip Code By Area Code Toll Free Numbers" at bounding box center [551, 355] width 456 height 38
select select "by_toll_free"
click at [323, 336] on select "By City & State By State Only By Zip Code By Area Code Toll Free Numbers" at bounding box center [551, 355] width 456 height 38
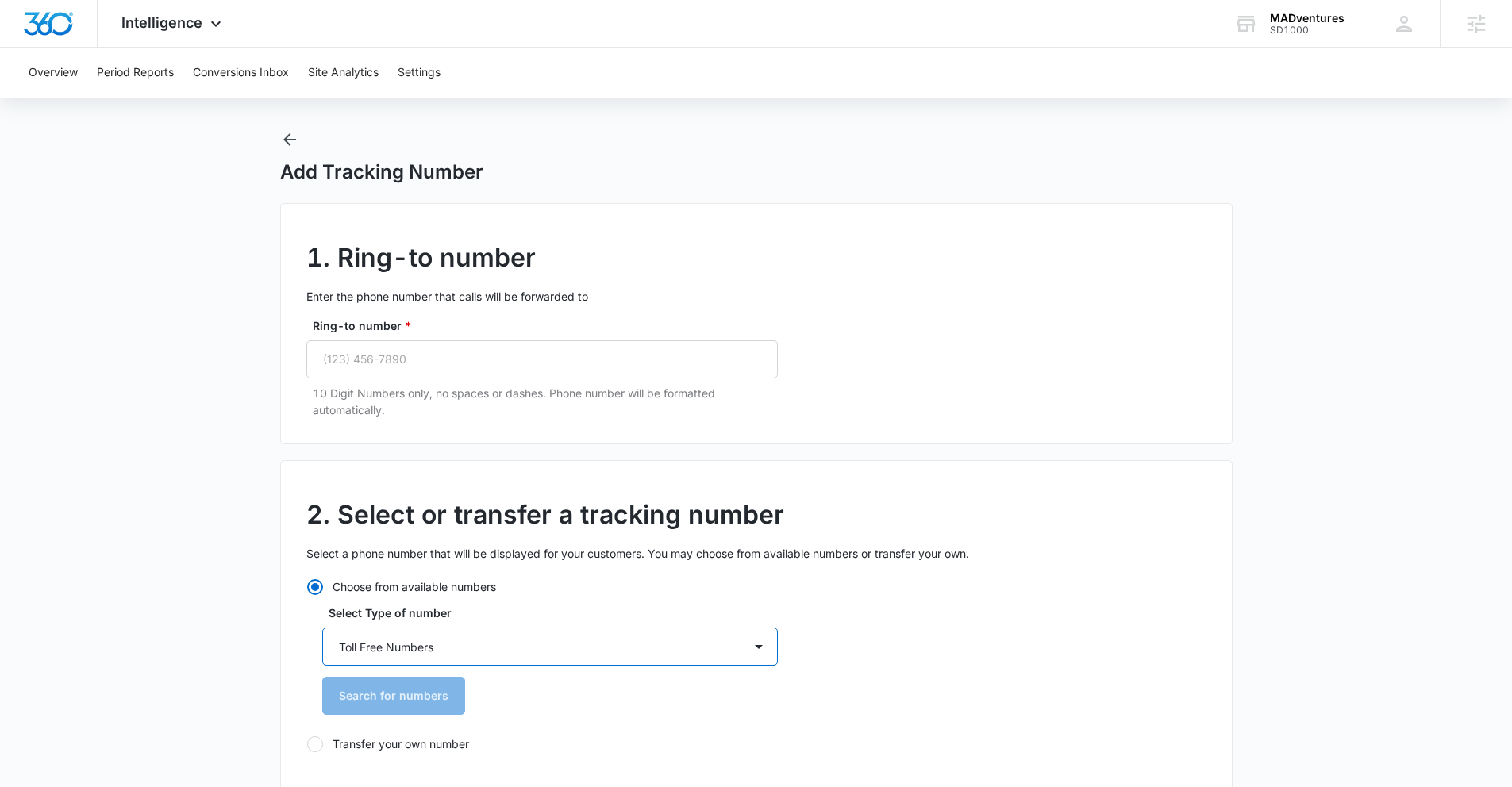
scroll to position [0, 0]
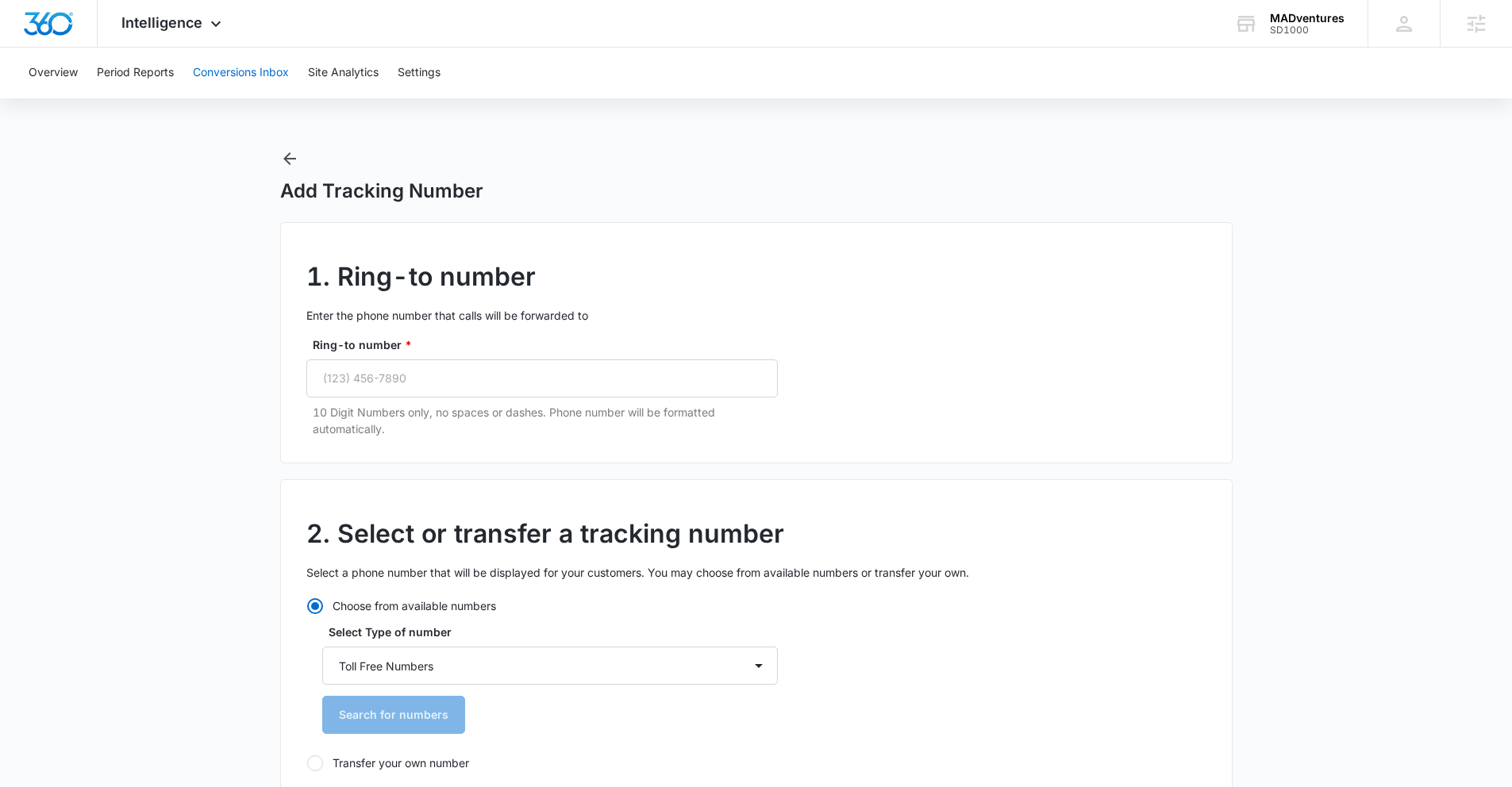
click at [209, 73] on button "Conversions Inbox" at bounding box center [241, 73] width 96 height 51
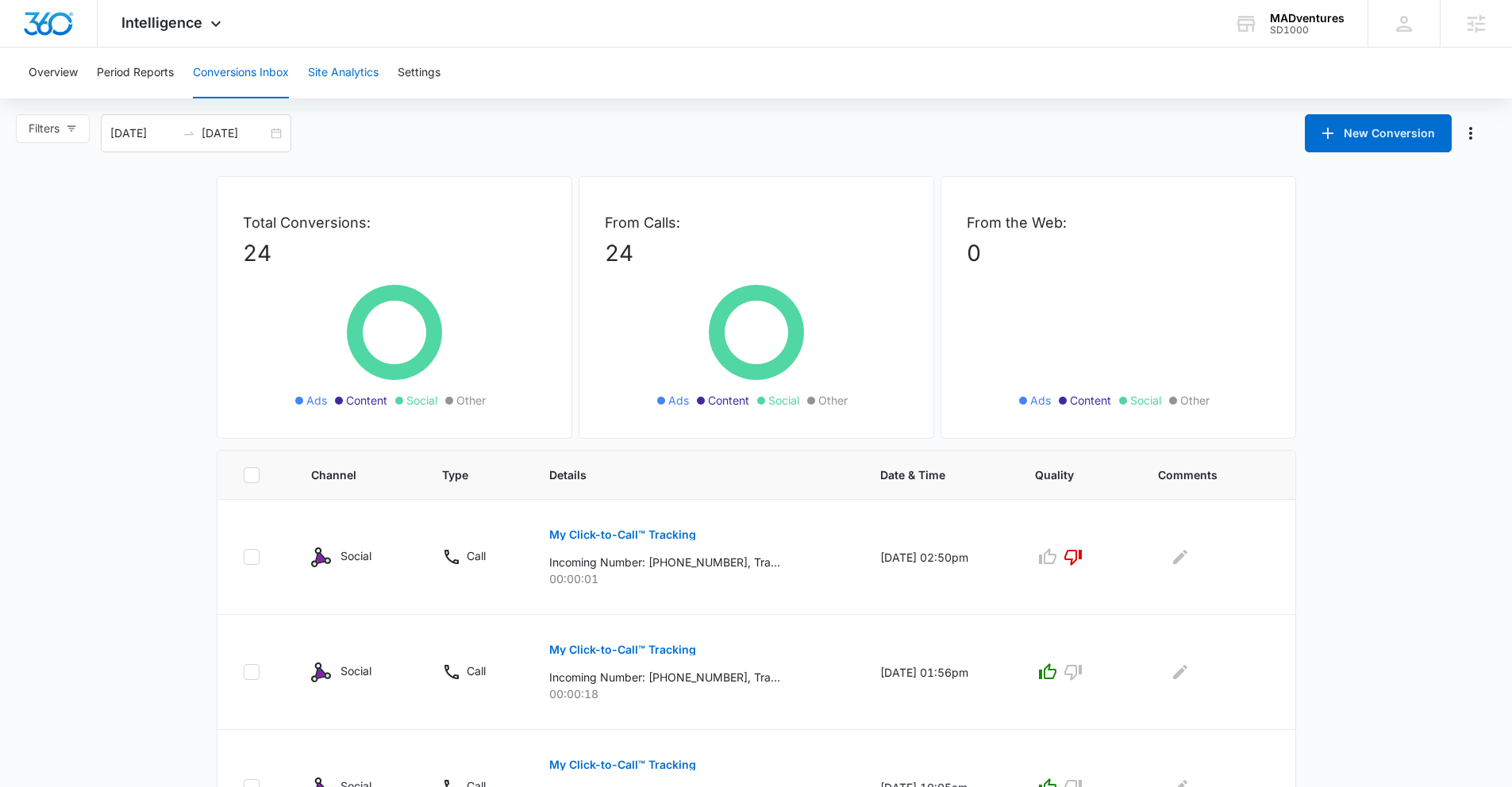
drag, startPoint x: 335, startPoint y: 75, endPoint x: 90, endPoint y: 261, distance: 307.6
click at [174, 34] on div "Intelligence Apps Reputation Websites Forms CRM Email Social Shop Payments POS …" at bounding box center [174, 23] width 152 height 47
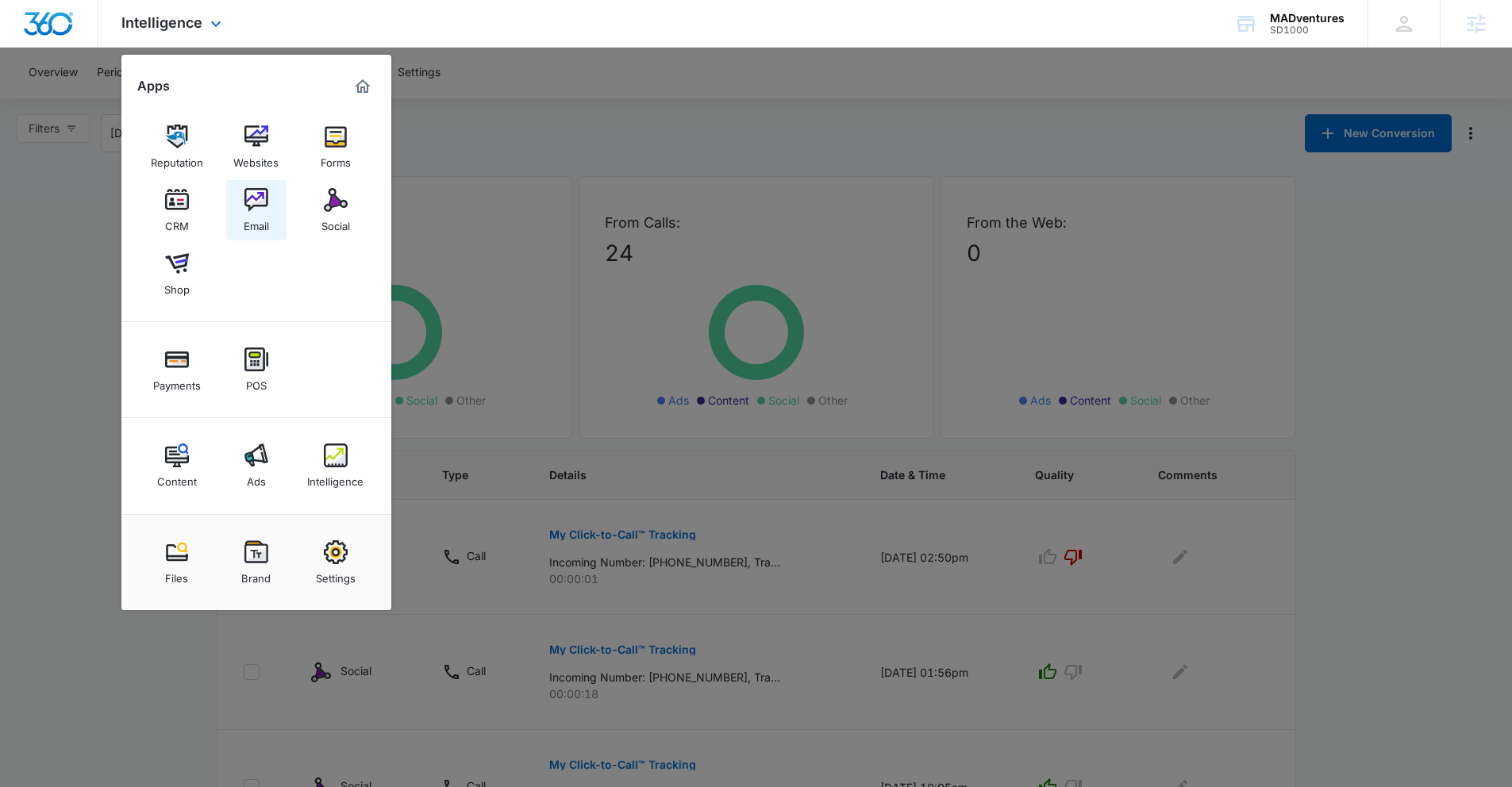
click at [260, 193] on img at bounding box center [256, 200] width 23 height 23
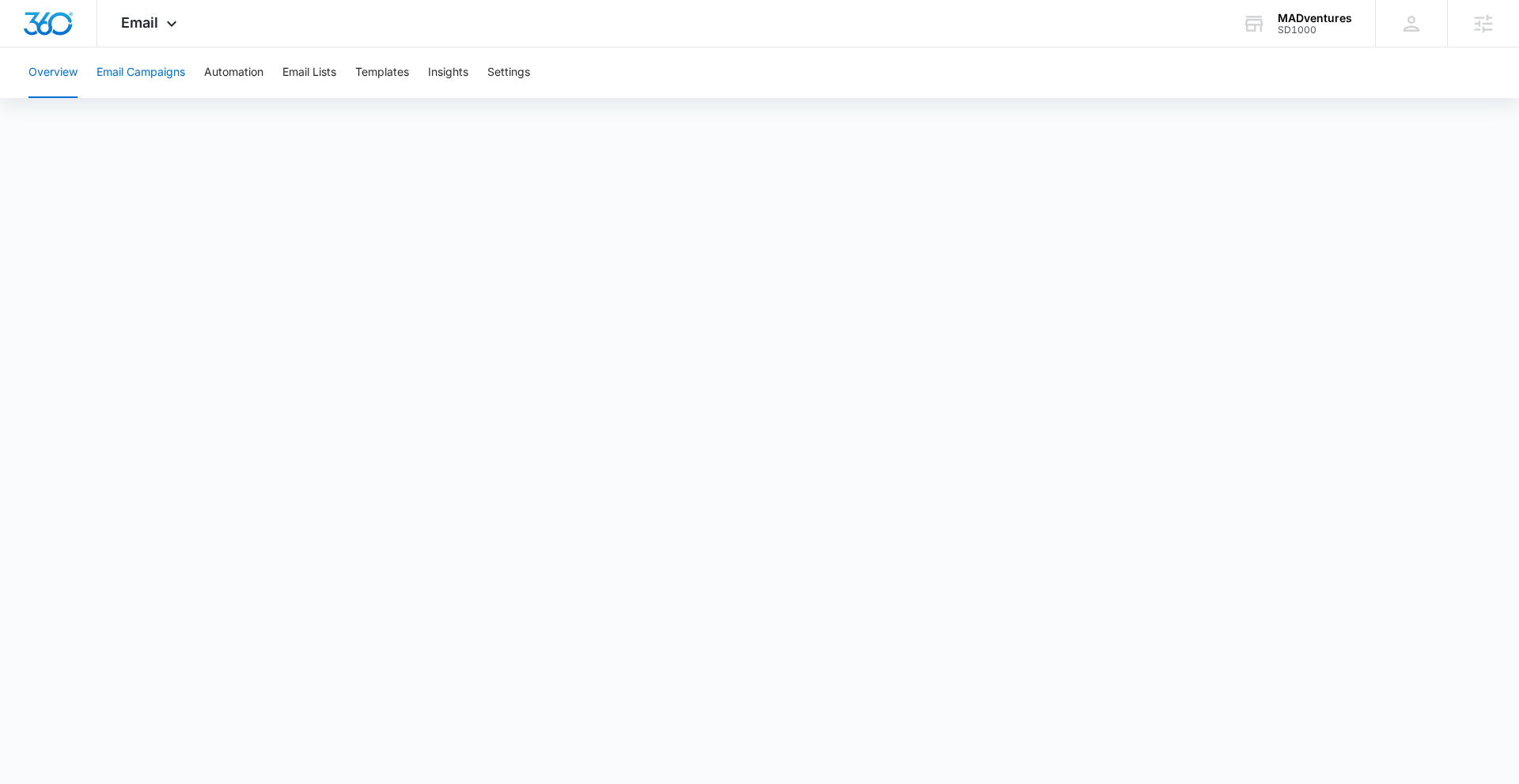
click at [165, 72] on button "Email Campaigns" at bounding box center [140, 73] width 89 height 50
click at [257, 69] on button "Automation" at bounding box center [233, 73] width 59 height 50
click at [367, 74] on button "Templates" at bounding box center [382, 73] width 54 height 50
click at [438, 78] on button "Insights" at bounding box center [448, 73] width 40 height 50
click at [165, 28] on icon at bounding box center [171, 27] width 19 height 19
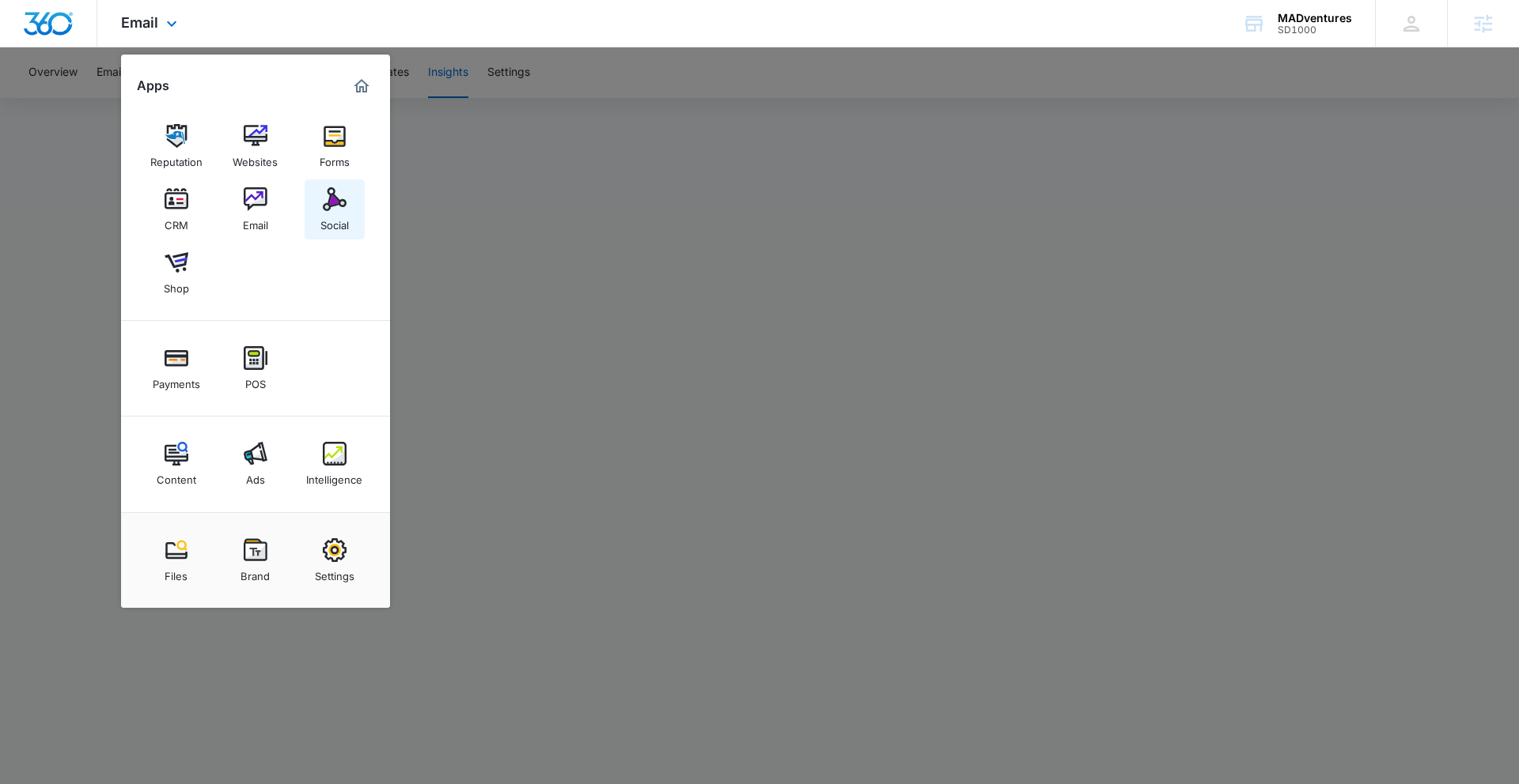
click at [324, 210] on link "Social" at bounding box center [335, 209] width 60 height 60
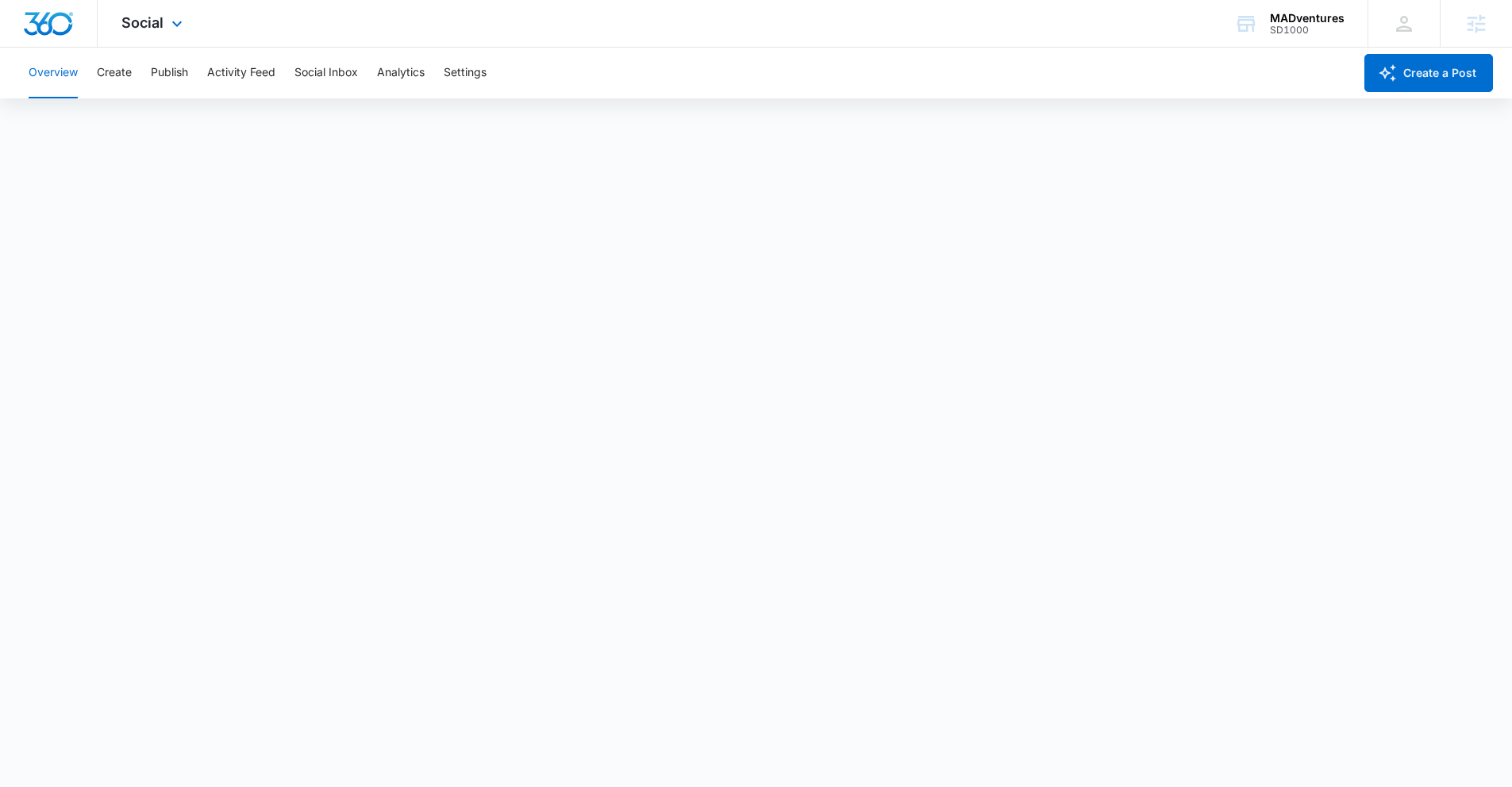
click at [150, 33] on div "Social Apps Reputation Websites Forms CRM Email Social Shop Payments POS Conten…" at bounding box center [154, 23] width 113 height 47
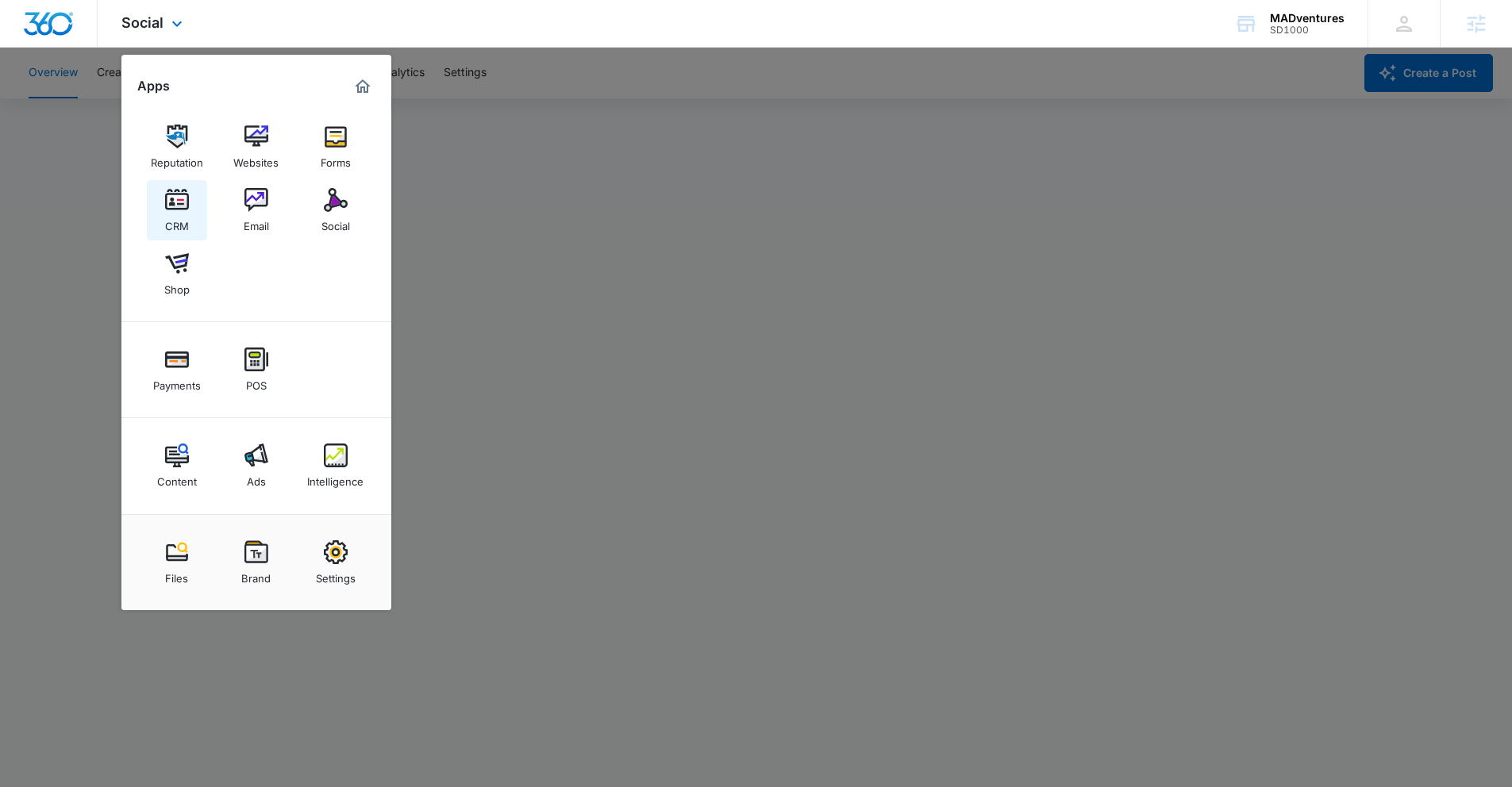
click at [177, 207] on img at bounding box center [176, 200] width 23 height 23
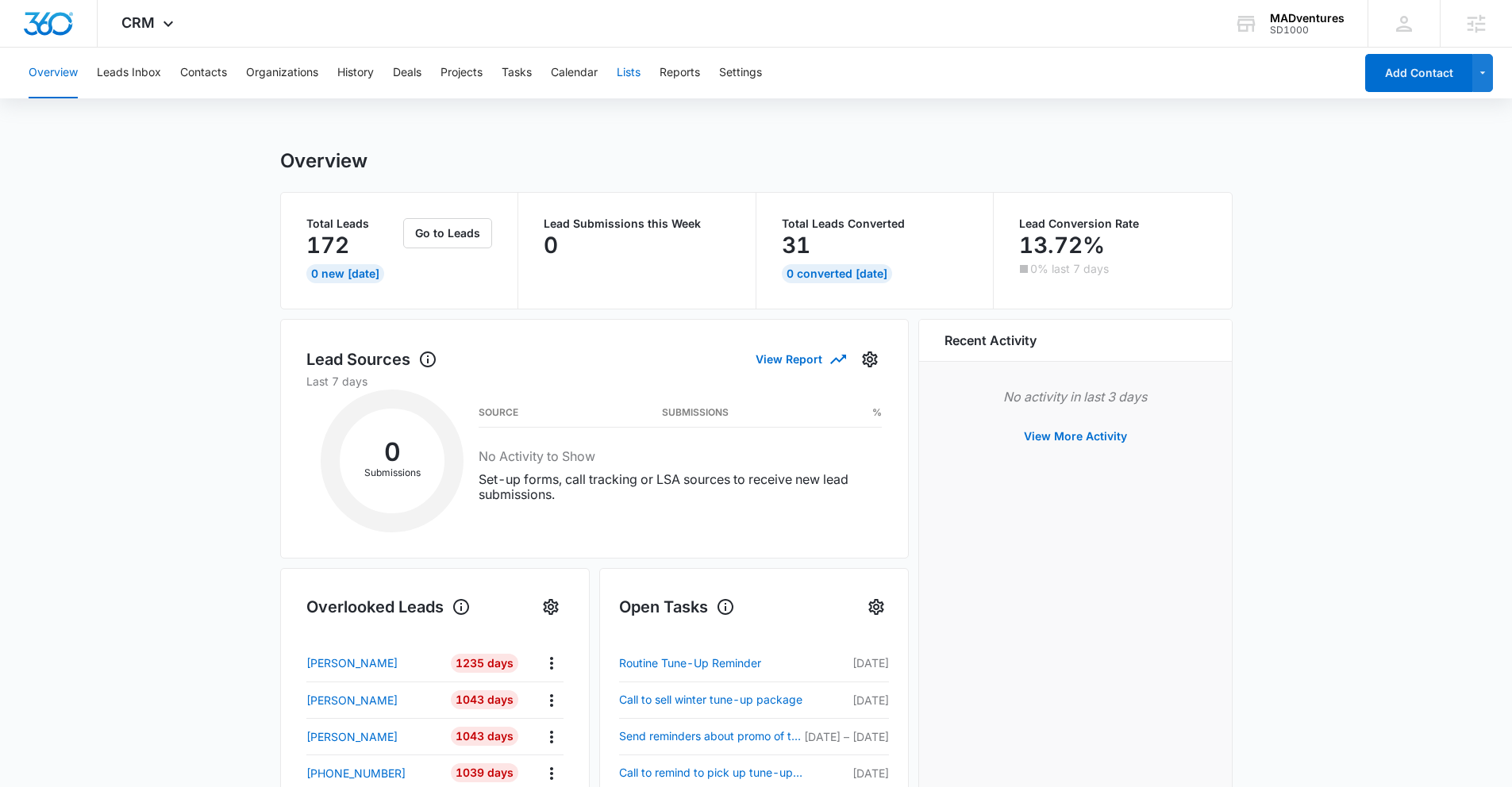
click at [637, 69] on button "Lists" at bounding box center [627, 73] width 23 height 51
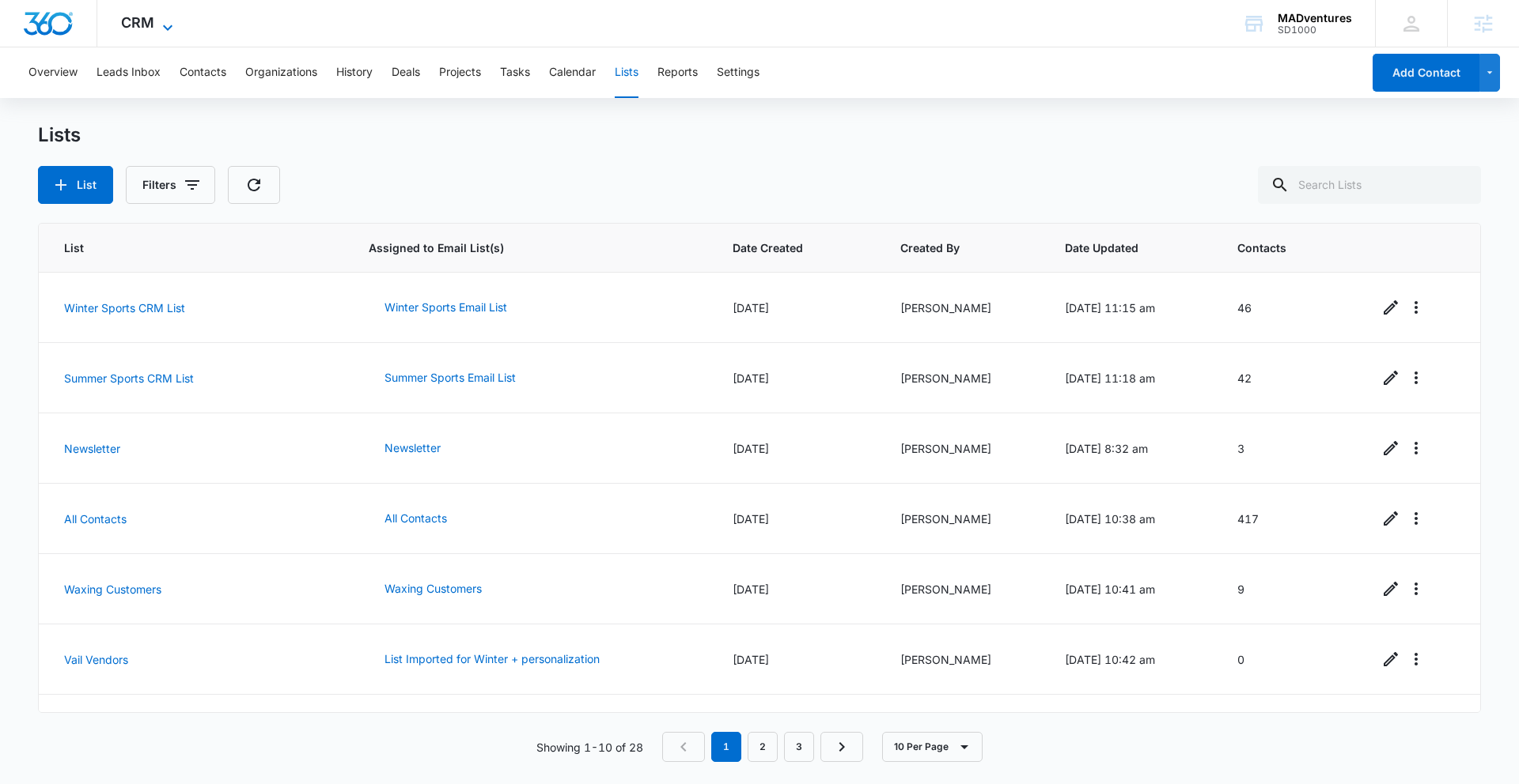
click at [151, 21] on span "CRM" at bounding box center [137, 22] width 34 height 17
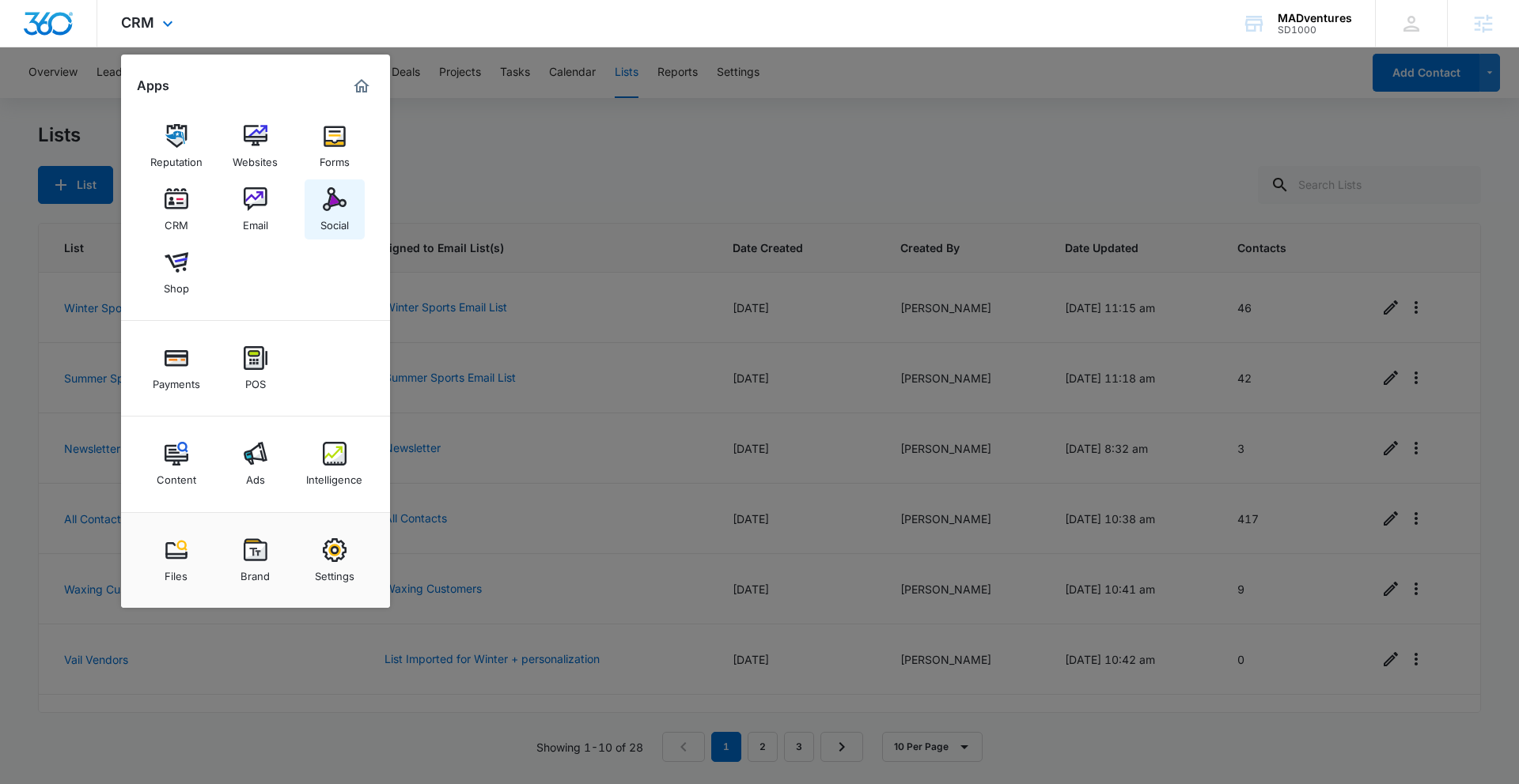
click at [322, 208] on img at bounding box center [334, 199] width 23 height 23
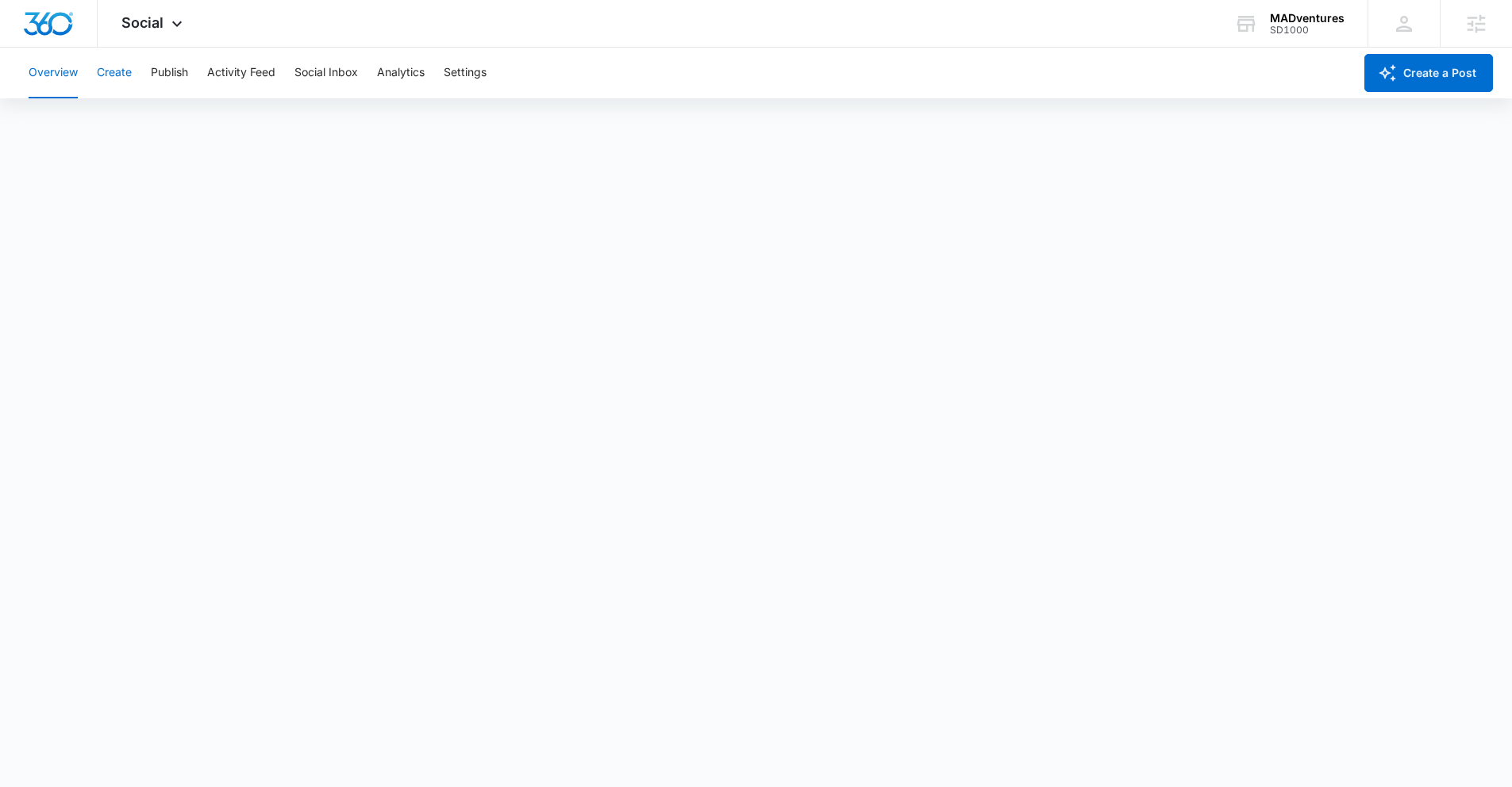
click at [127, 69] on button "Create" at bounding box center [113, 73] width 35 height 51
click at [167, 17] on div "Social Apps Reputation Websites Forms CRM Email Social Shop Payments POS Conten…" at bounding box center [154, 23] width 113 height 47
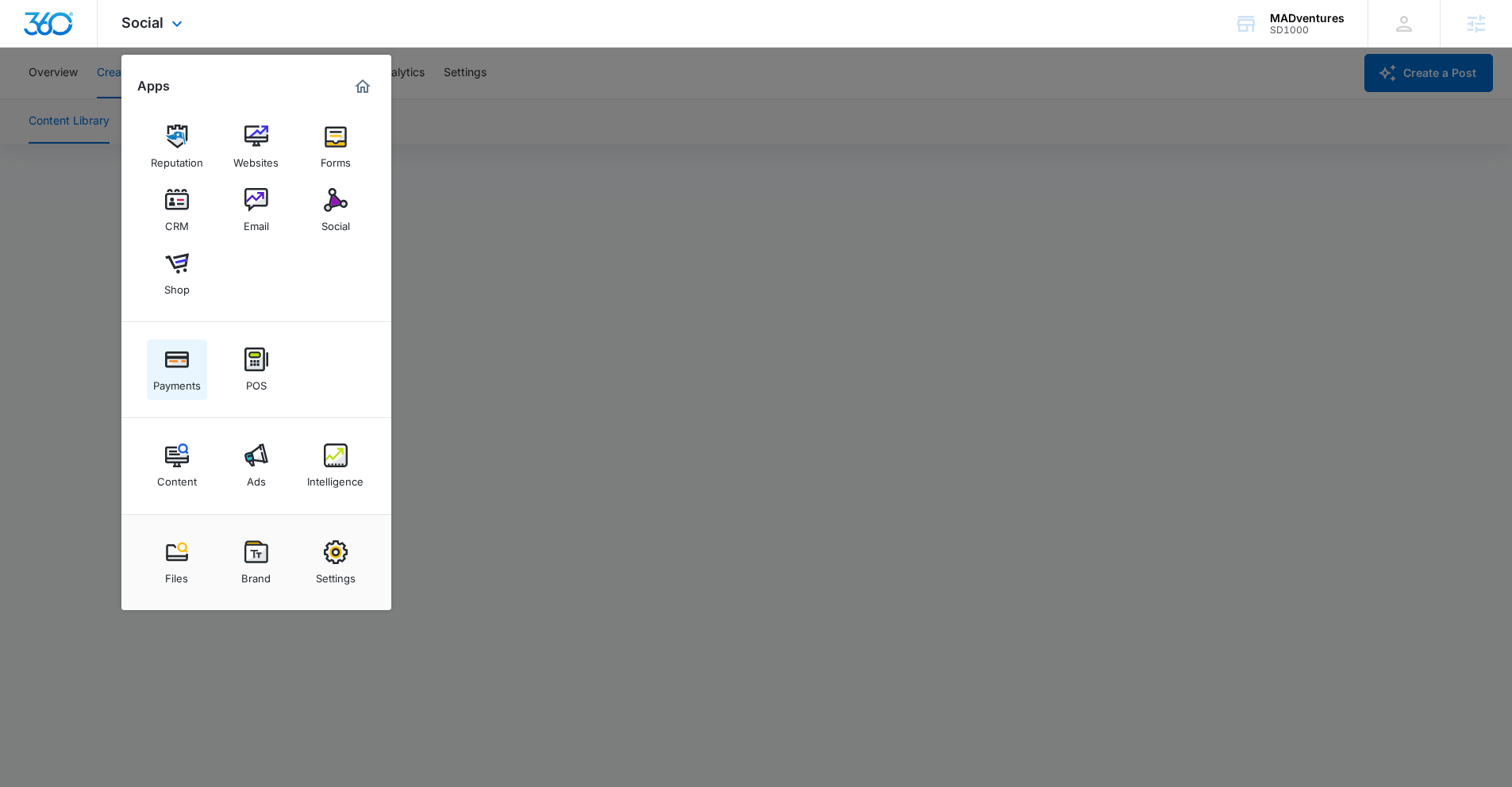
click at [173, 364] on img at bounding box center [176, 359] width 23 height 23
